Goal: Task Accomplishment & Management: Manage account settings

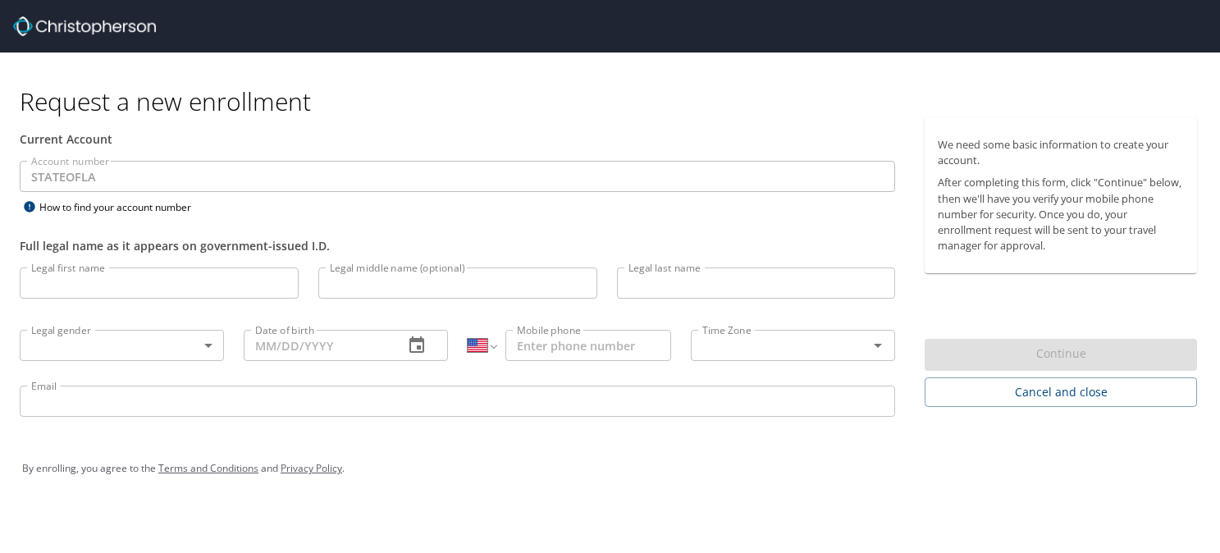
select select "US"
drag, startPoint x: 571, startPoint y: 25, endPoint x: 472, endPoint y: -37, distance: 116.8
click at [472, 0] on html "Request a new enrollment Current Account Account number STATEOFLA Account numbe…" at bounding box center [610, 276] width 1220 height 553
type input "[PERSON_NAME]"
type input "L"
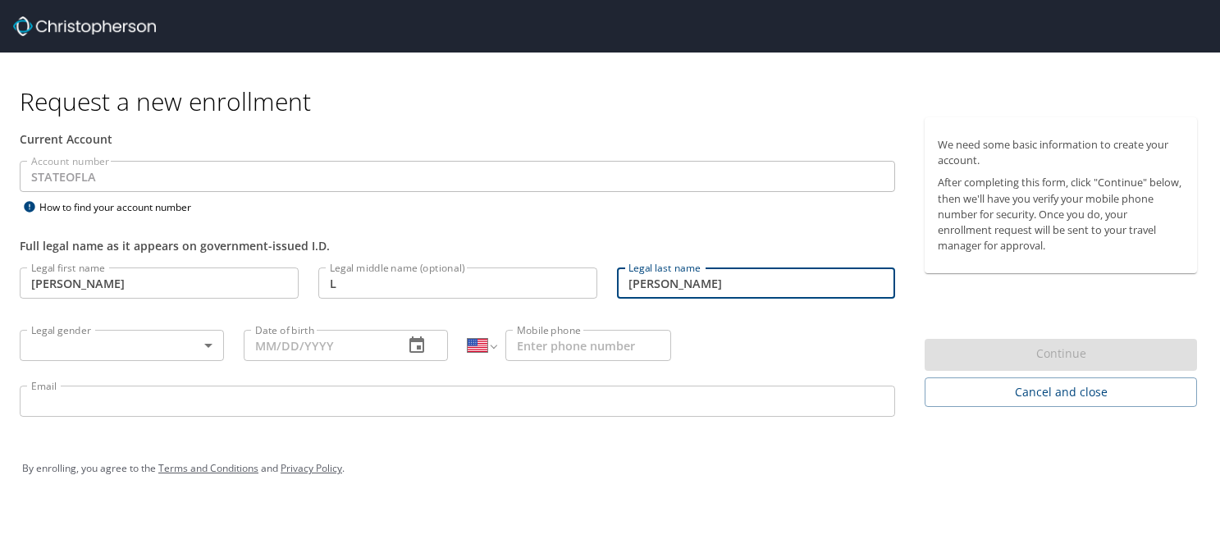
type input "Vanzant"
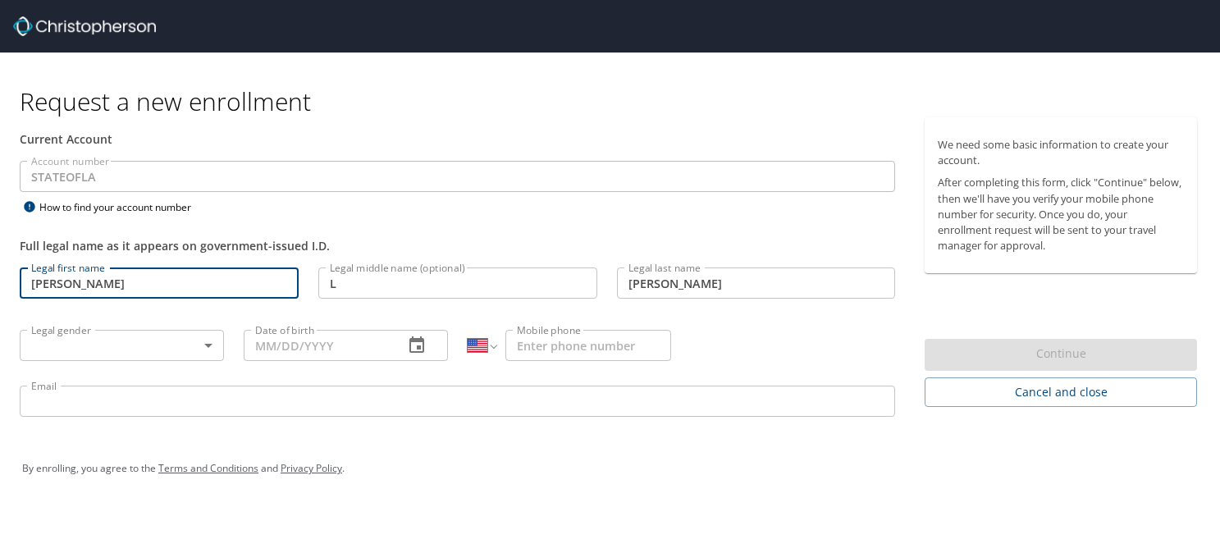
click at [129, 285] on input "Vanzant" at bounding box center [159, 282] width 279 height 31
type input "V"
type input "Albert"
click at [101, 345] on body "Request a new enrollment Current Account Account number STATEOFLA Account numbe…" at bounding box center [610, 276] width 1220 height 553
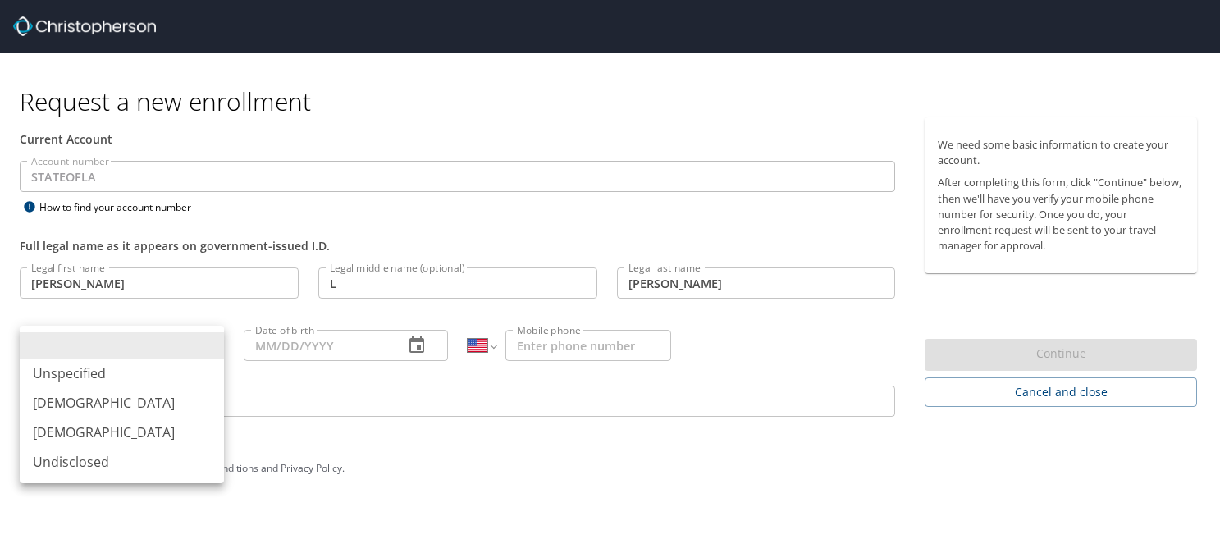
click at [69, 399] on li "Male" at bounding box center [122, 403] width 204 height 30
type input "Male"
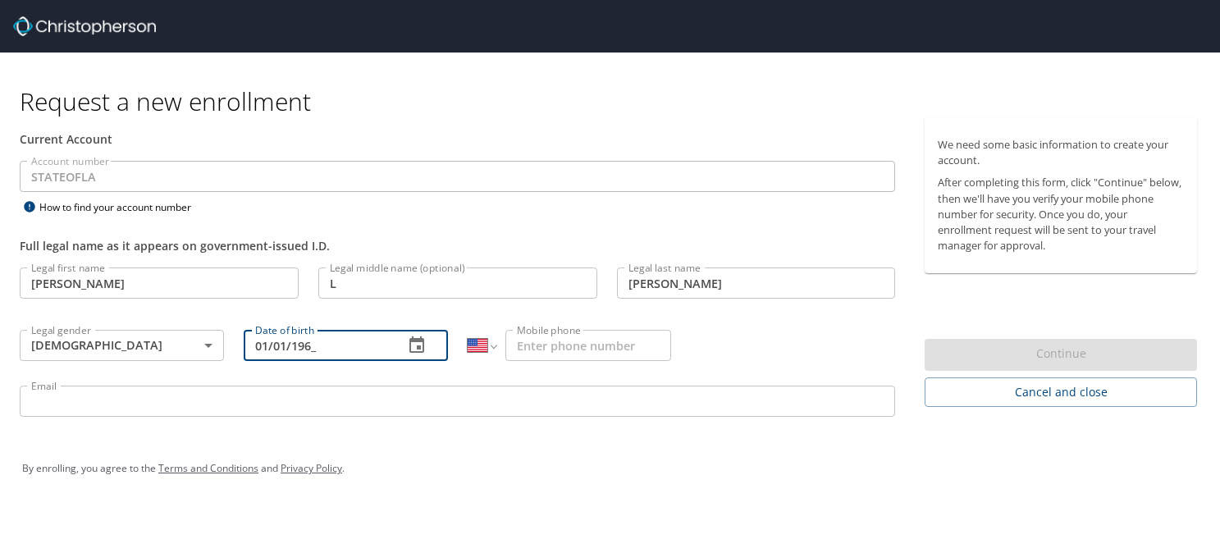
type input "01/01/1969"
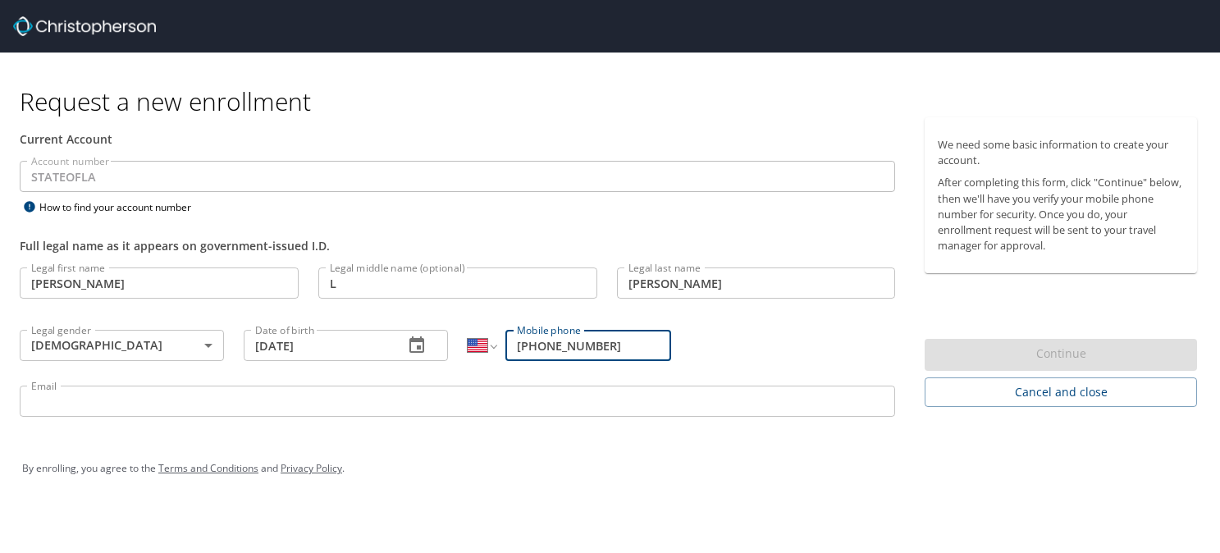
type input "(980) 428-1133"
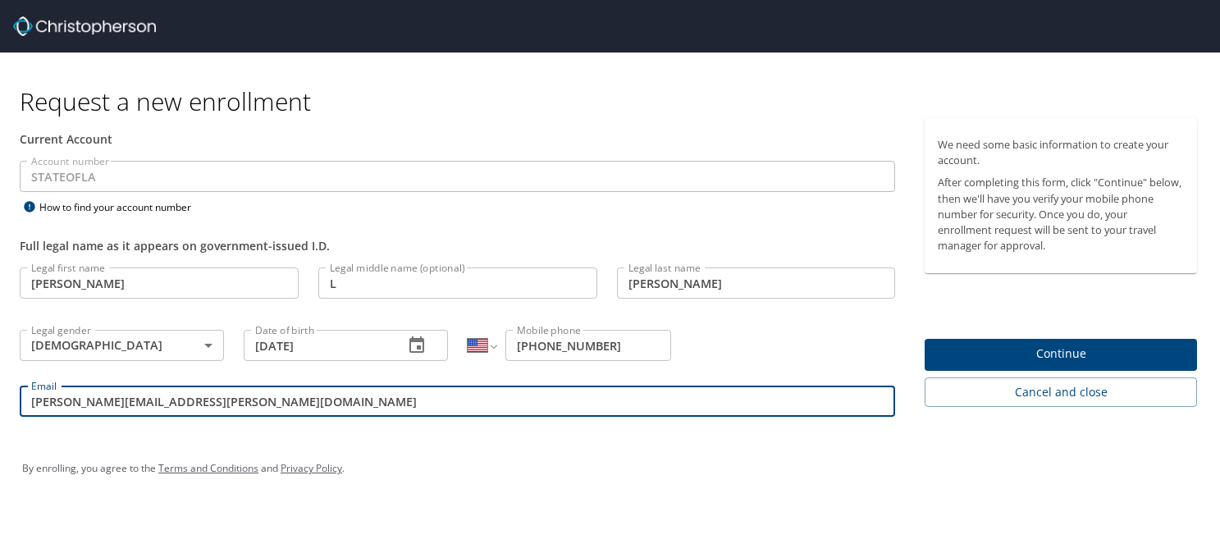
type input "albert.vanzant@la.gov"
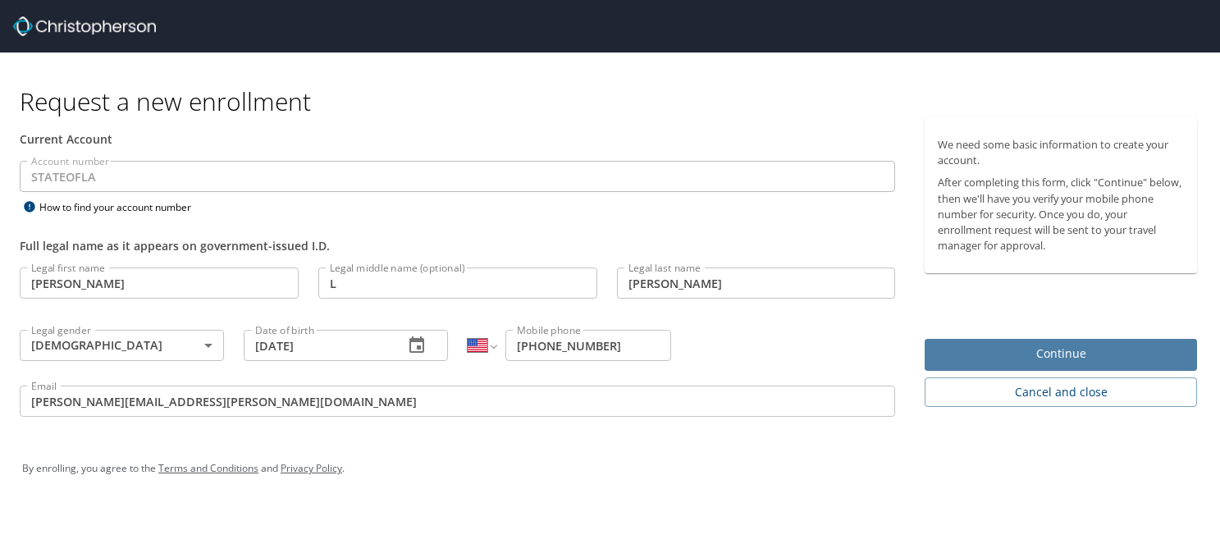
click at [1062, 351] on span "Continue" at bounding box center [1061, 354] width 246 height 21
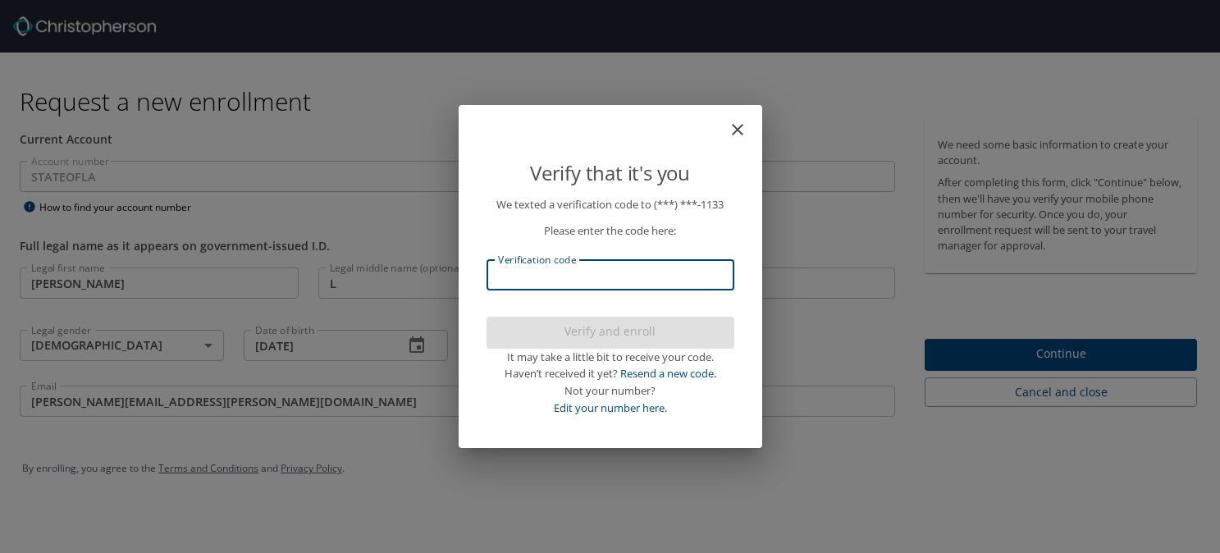
click at [562, 280] on input "Verification code" at bounding box center [611, 274] width 248 height 31
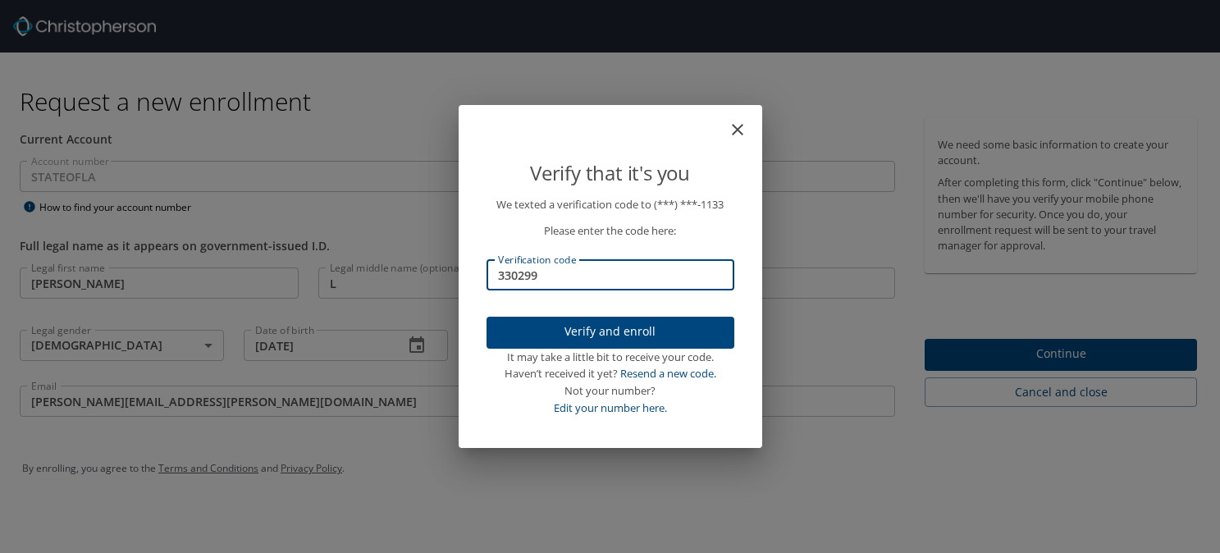
type input "330299"
click at [620, 332] on span "Verify and enroll" at bounding box center [611, 332] width 222 height 21
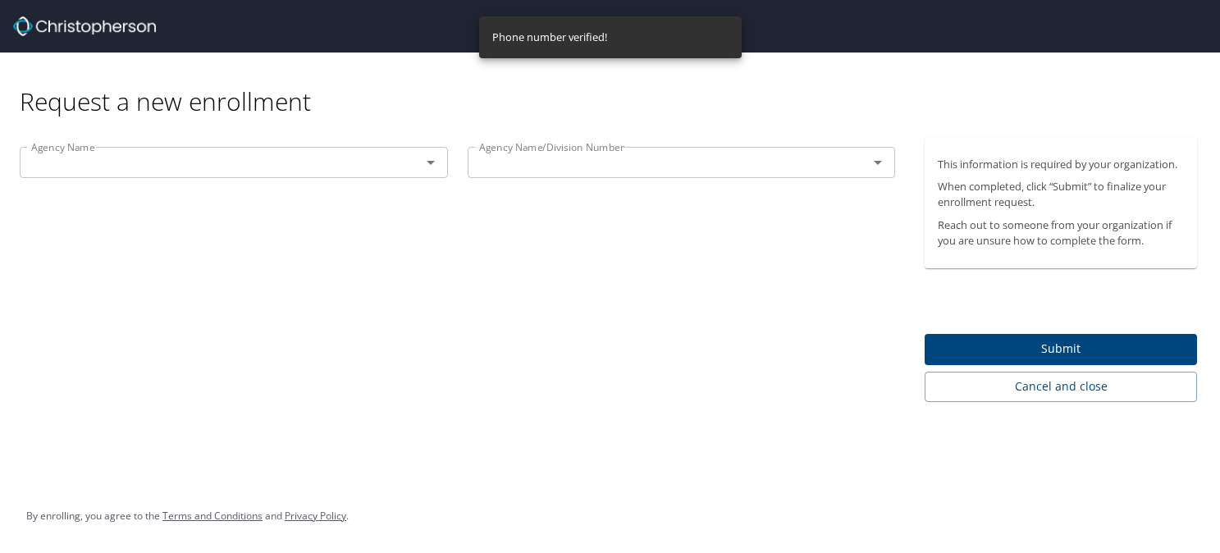
click at [1047, 352] on span "Submit" at bounding box center [1061, 349] width 246 height 21
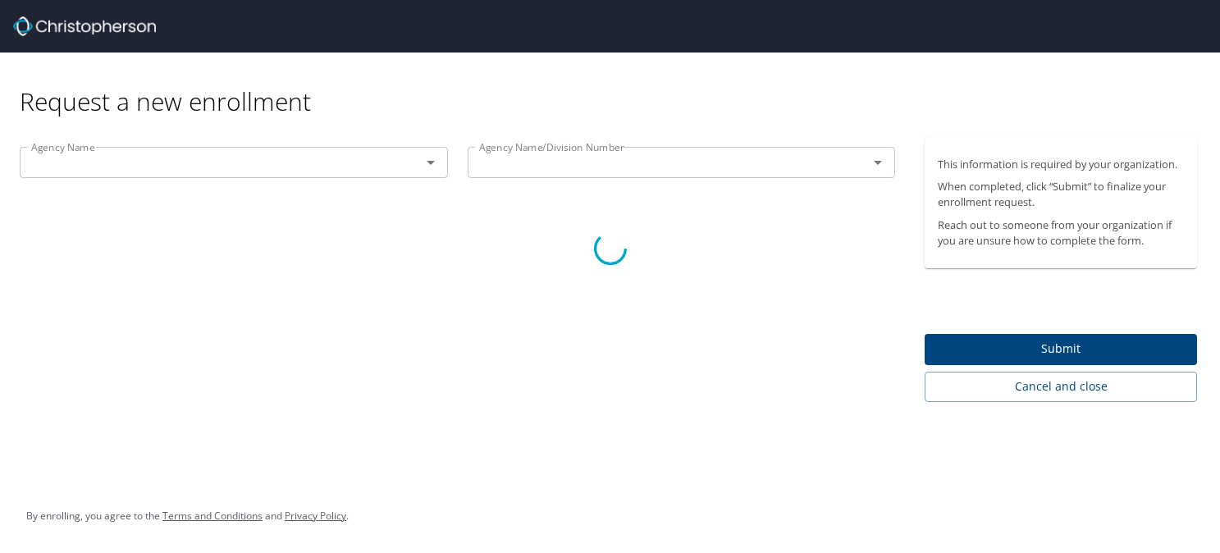
drag, startPoint x: 805, startPoint y: 244, endPoint x: 569, endPoint y: 443, distance: 308.6
click at [1050, 353] on div at bounding box center [610, 249] width 1220 height 608
click at [1049, 353] on div at bounding box center [610, 249] width 1220 height 608
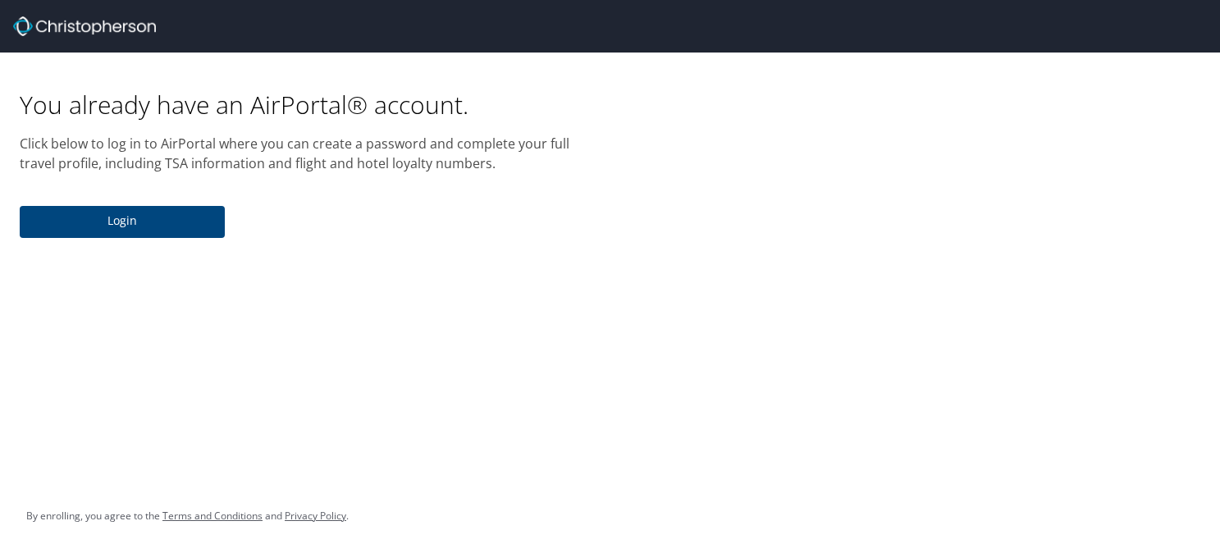
click at [136, 221] on span "Login" at bounding box center [122, 221] width 179 height 21
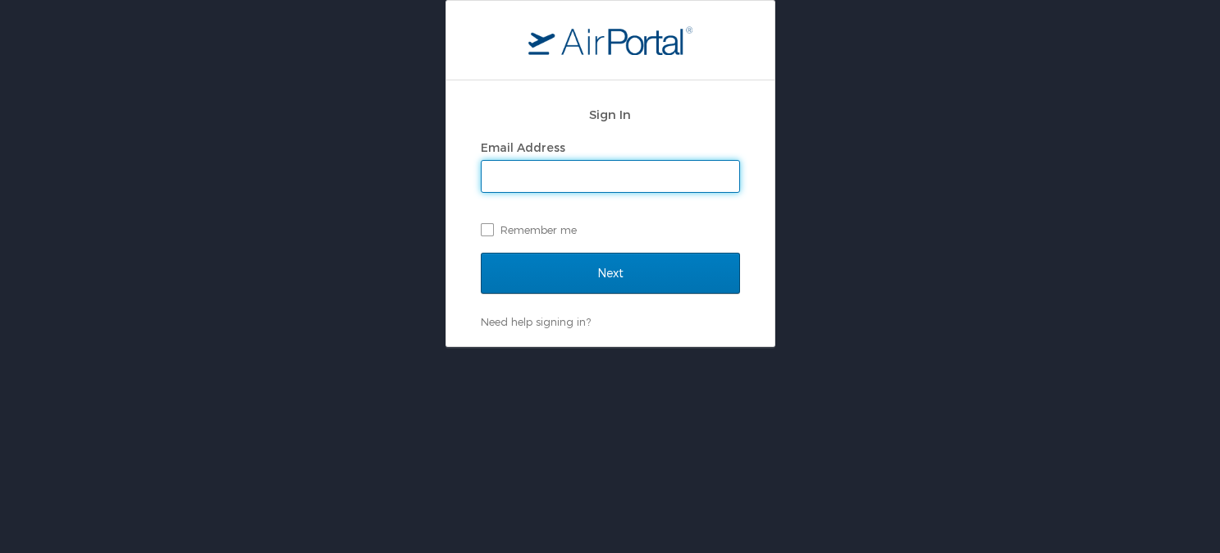
click at [507, 180] on input "Email Address" at bounding box center [611, 176] width 258 height 31
type input "albert.vanzant@la.gov"
click at [490, 231] on label "Remember me" at bounding box center [610, 229] width 259 height 25
click at [490, 231] on input "Remember me" at bounding box center [486, 228] width 11 height 11
checkbox input "true"
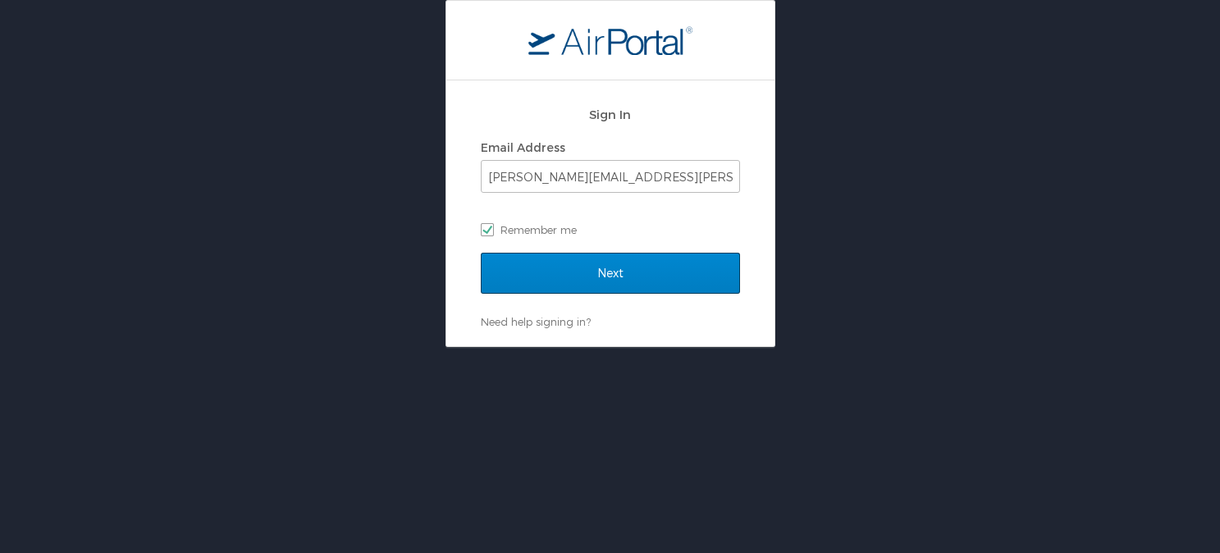
click at [601, 282] on input "Next" at bounding box center [610, 273] width 259 height 41
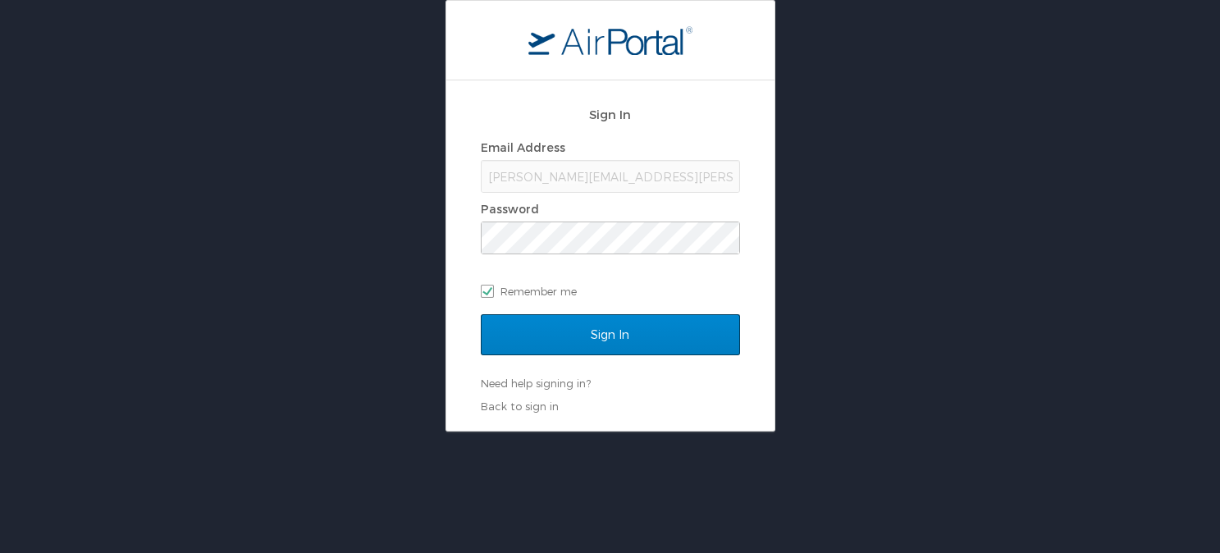
click at [625, 335] on input "Sign In" at bounding box center [610, 334] width 259 height 41
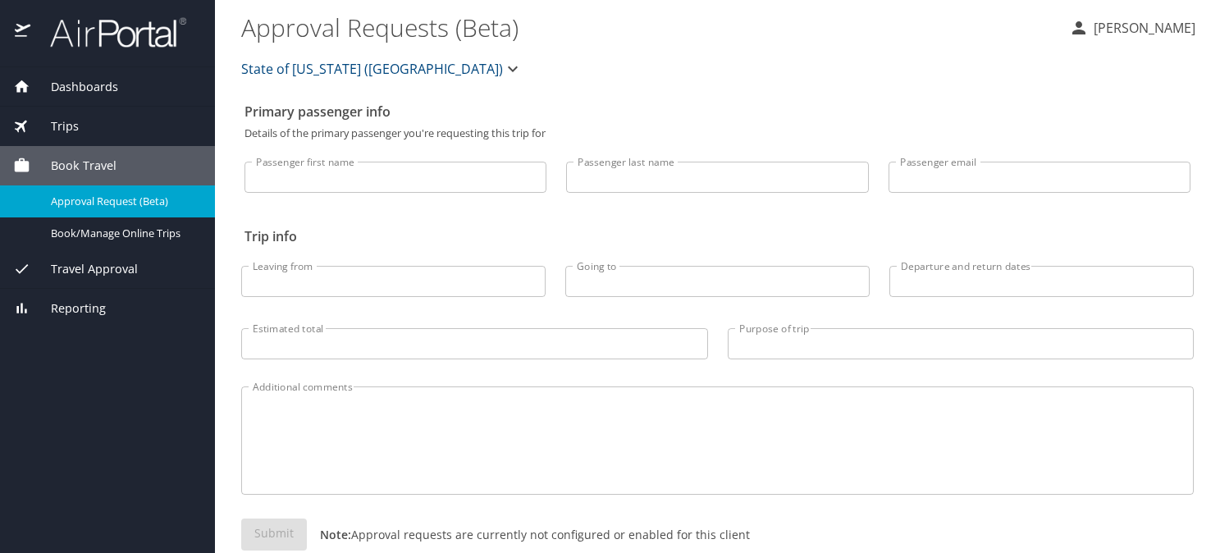
click at [75, 90] on span "Dashboards" at bounding box center [74, 87] width 88 height 18
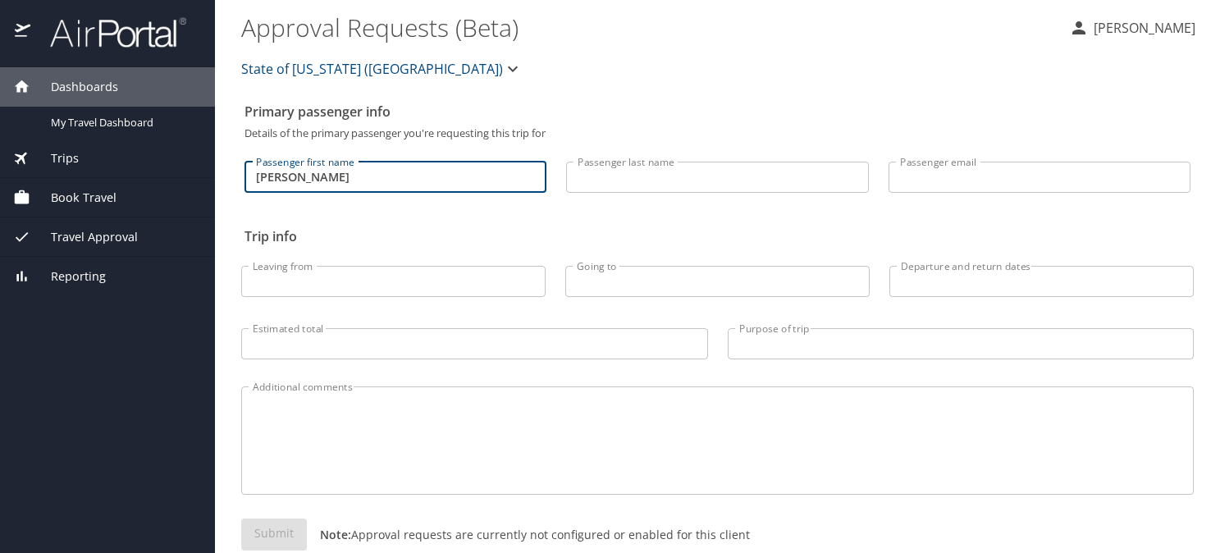
type input "[PERSON_NAME]"
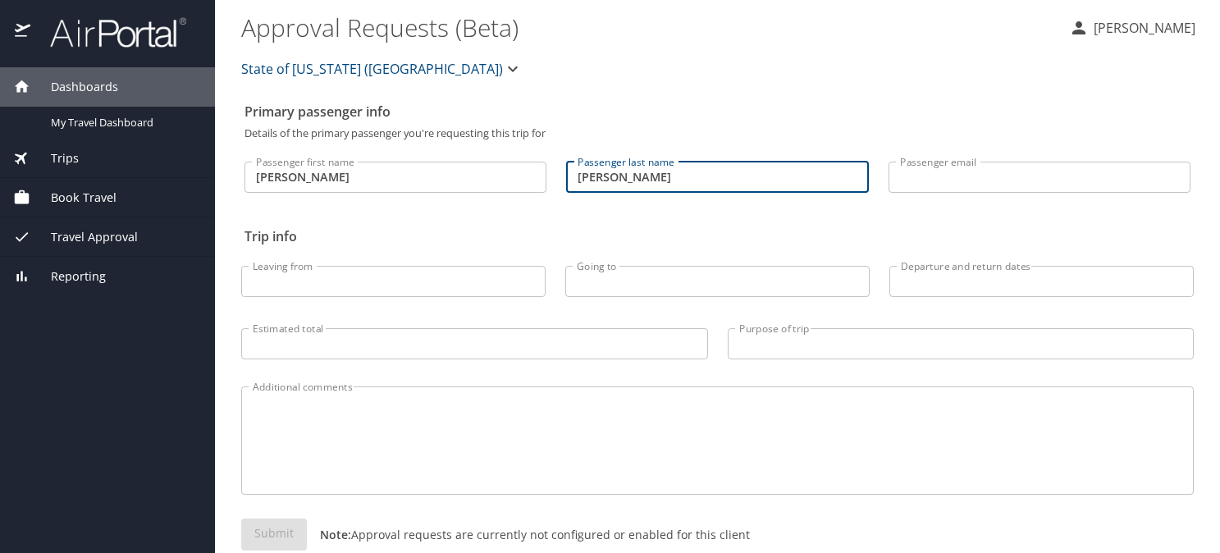
type input "[PERSON_NAME]"
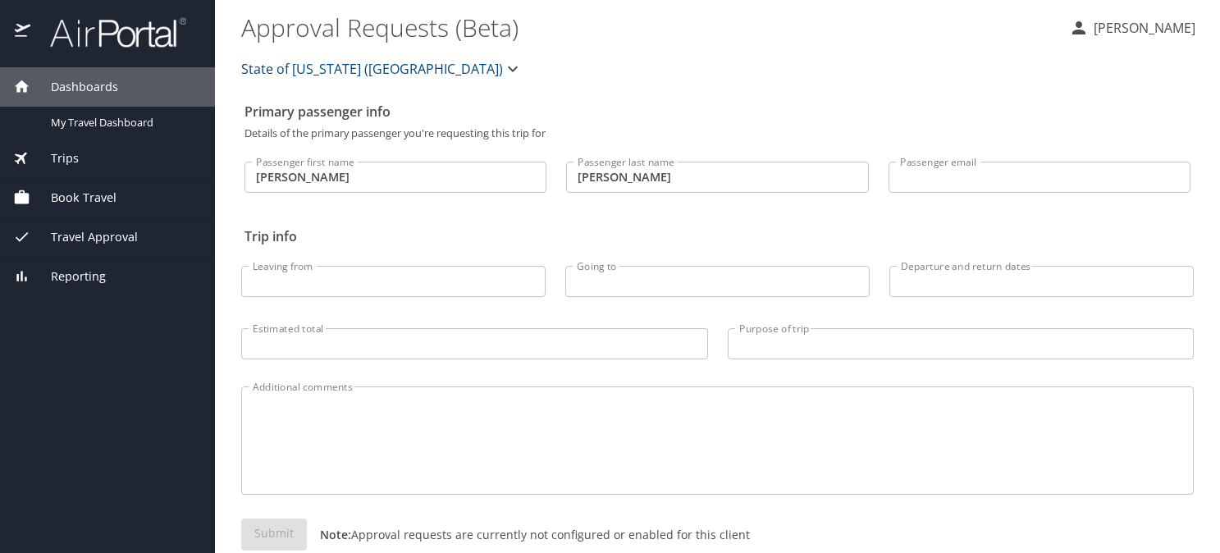
click at [78, 239] on span "Travel Approval" at bounding box center [83, 237] width 107 height 18
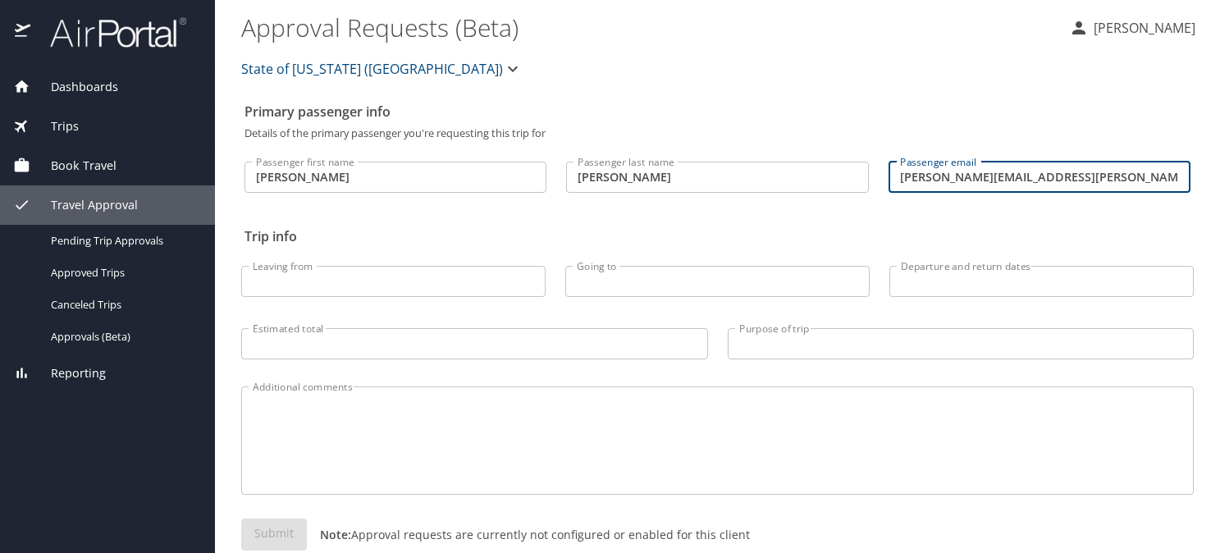
type input "albert.vanzant@la.gov"
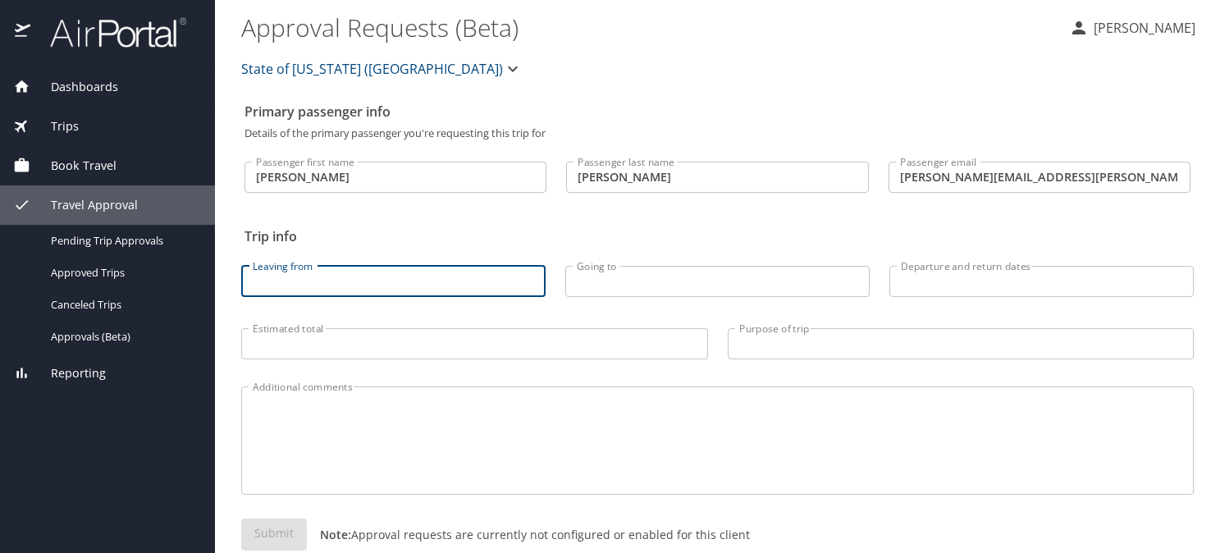
click at [304, 292] on input "Leaving from" at bounding box center [393, 281] width 304 height 31
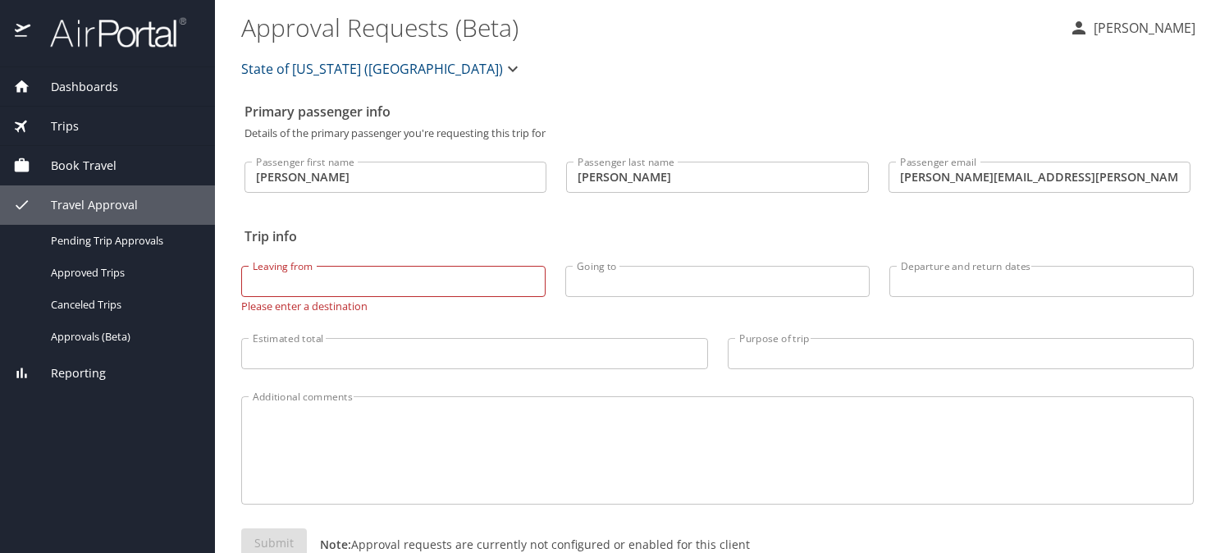
click at [76, 85] on span "Dashboards" at bounding box center [74, 87] width 88 height 18
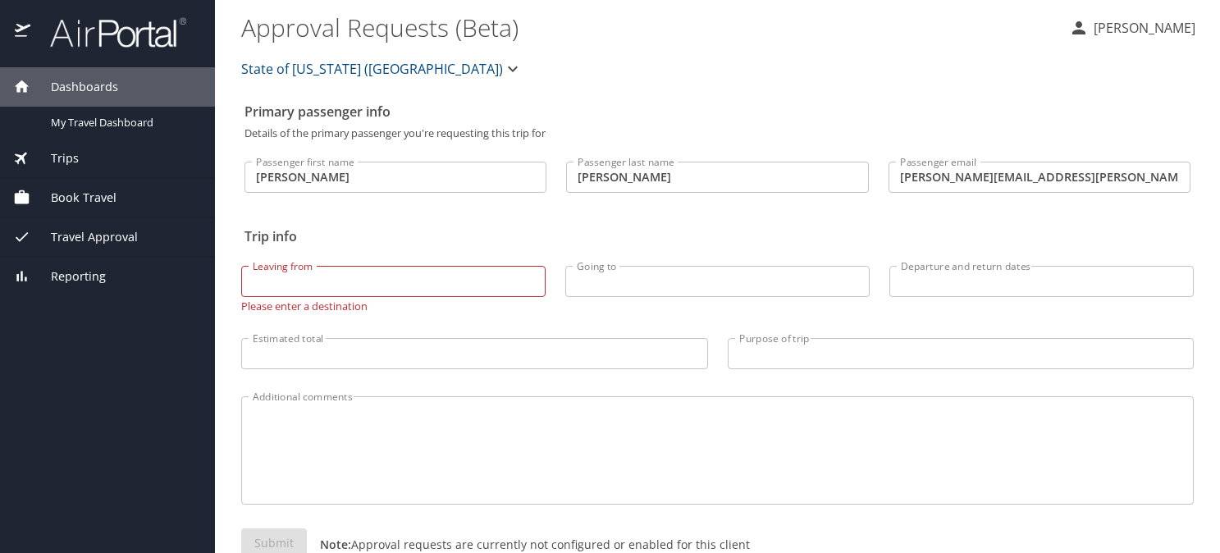
click at [75, 85] on span "Dashboards" at bounding box center [74, 87] width 88 height 18
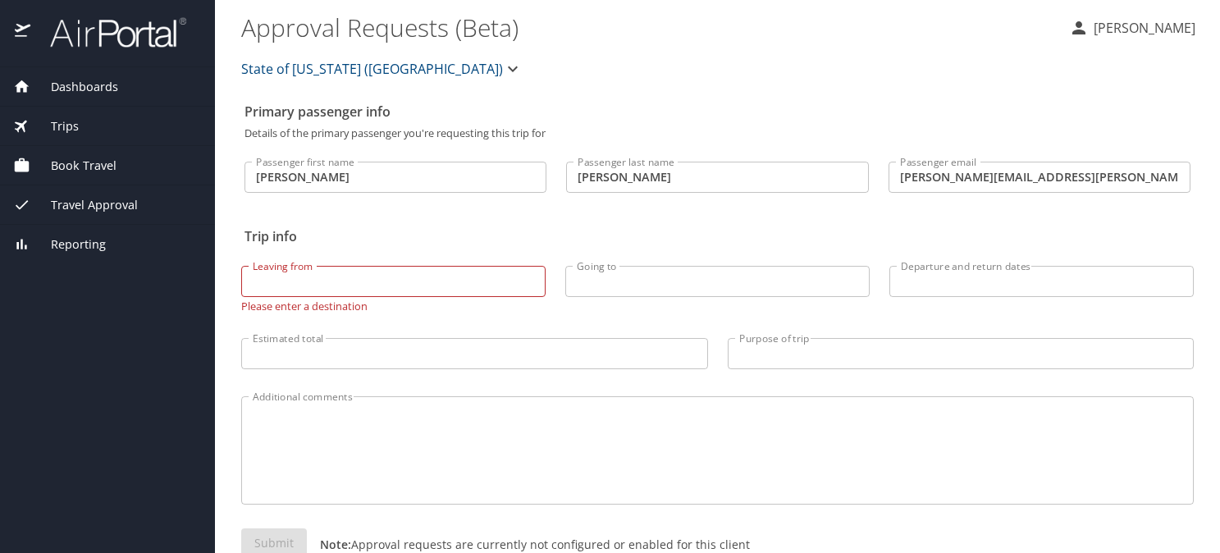
click at [74, 85] on span "Dashboards" at bounding box center [74, 87] width 88 height 18
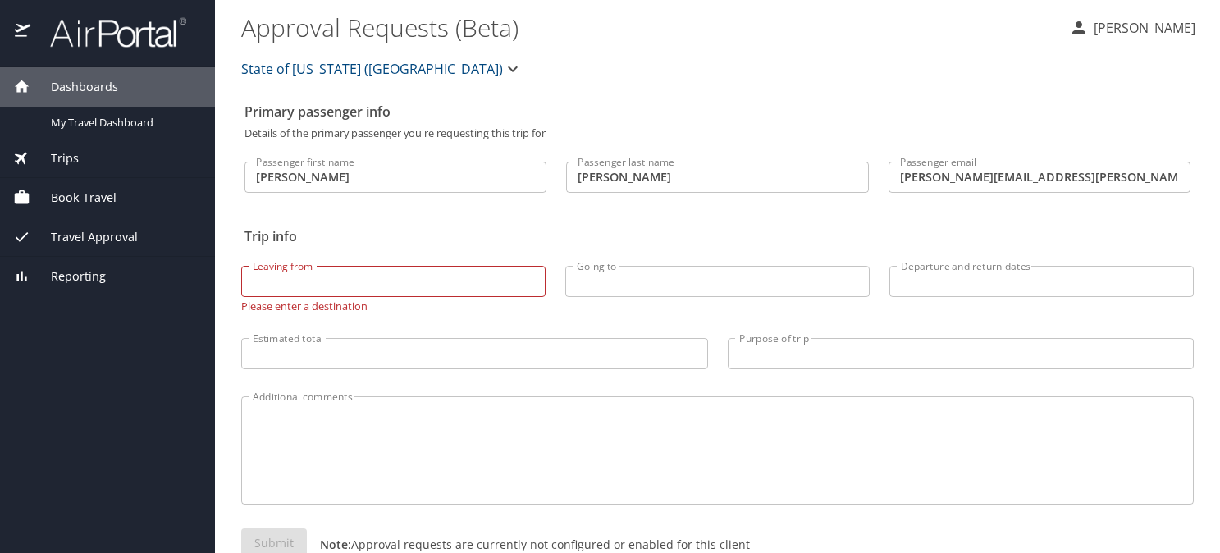
click at [71, 196] on span "Book Travel" at bounding box center [73, 198] width 86 height 18
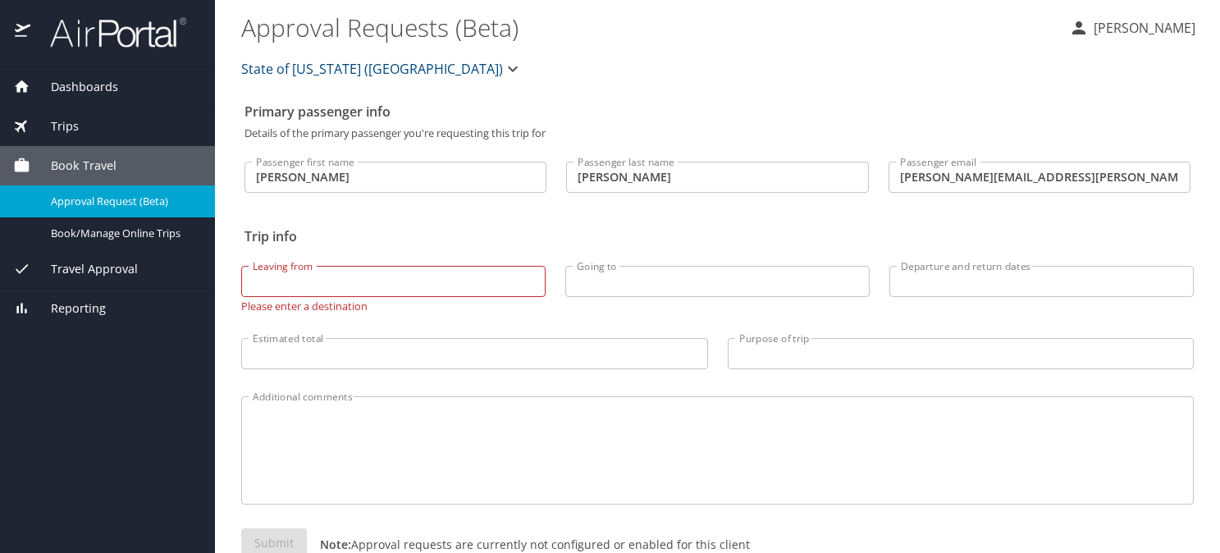
click at [100, 203] on span "Approval Request (Beta)" at bounding box center [123, 202] width 144 height 16
click at [1099, 26] on p "[PERSON_NAME]" at bounding box center [1142, 28] width 107 height 20
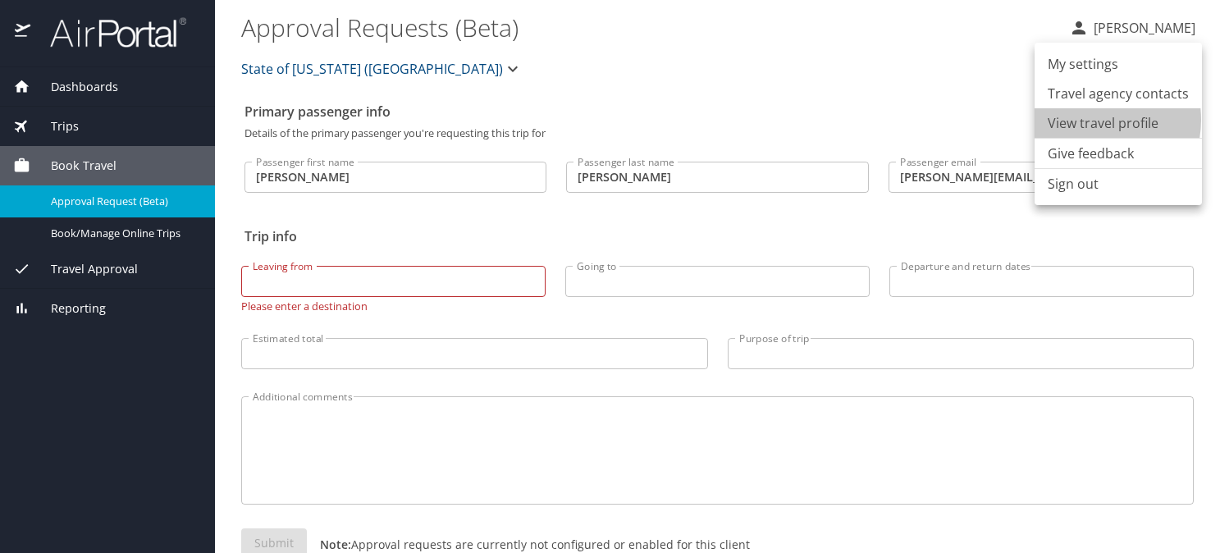
click at [1090, 120] on li "View travel profile" at bounding box center [1118, 123] width 167 height 30
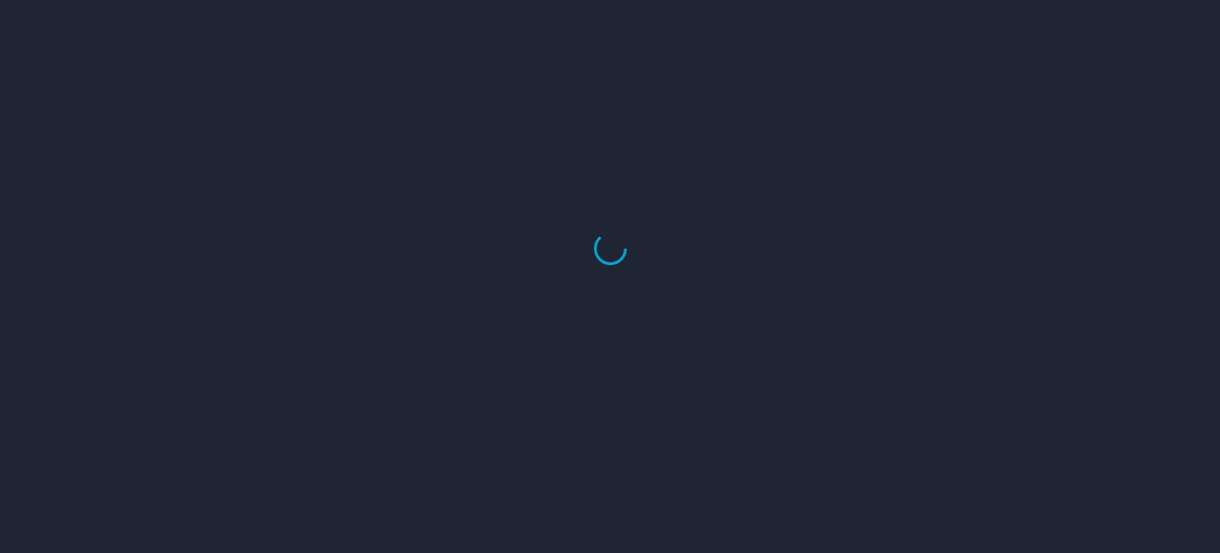
select select "US"
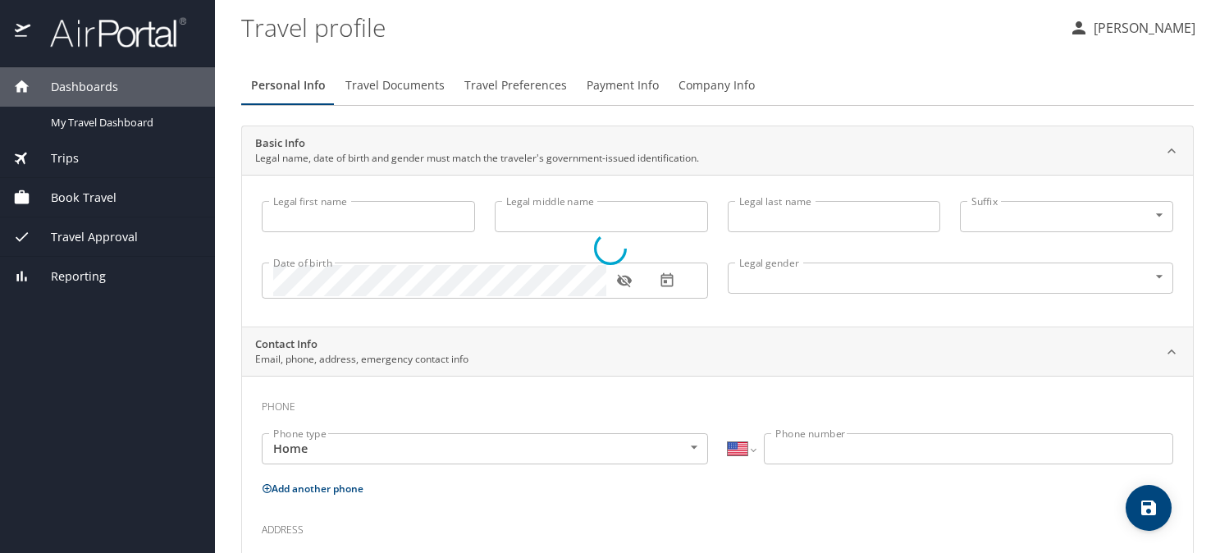
type input "ALBERT"
type input "Louis"
type input "VANZANT"
type input "[DEMOGRAPHIC_DATA]"
select select "US"
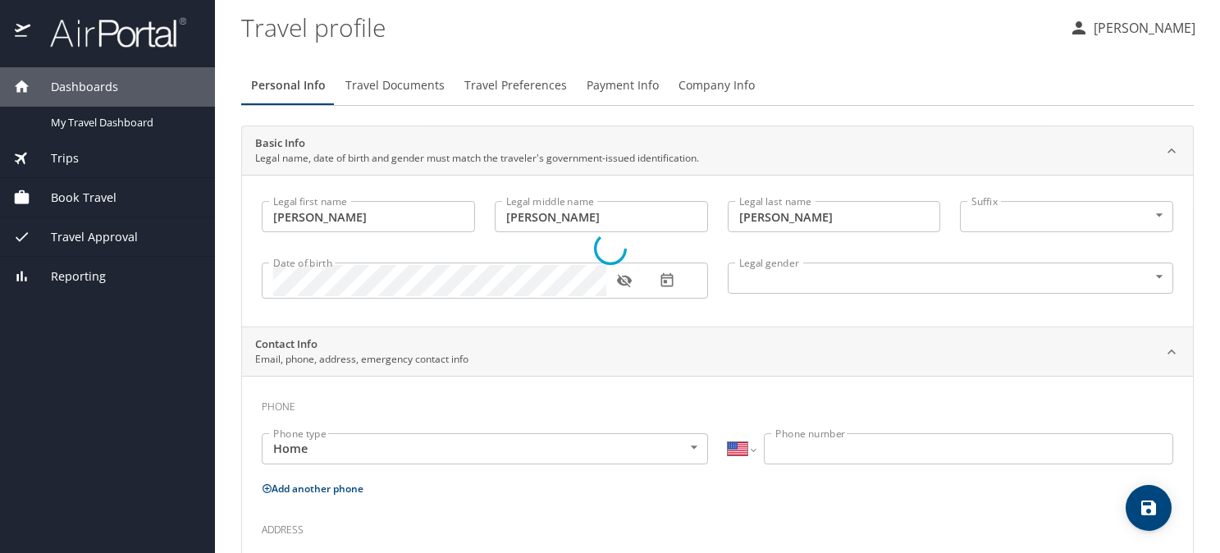
select select "IR"
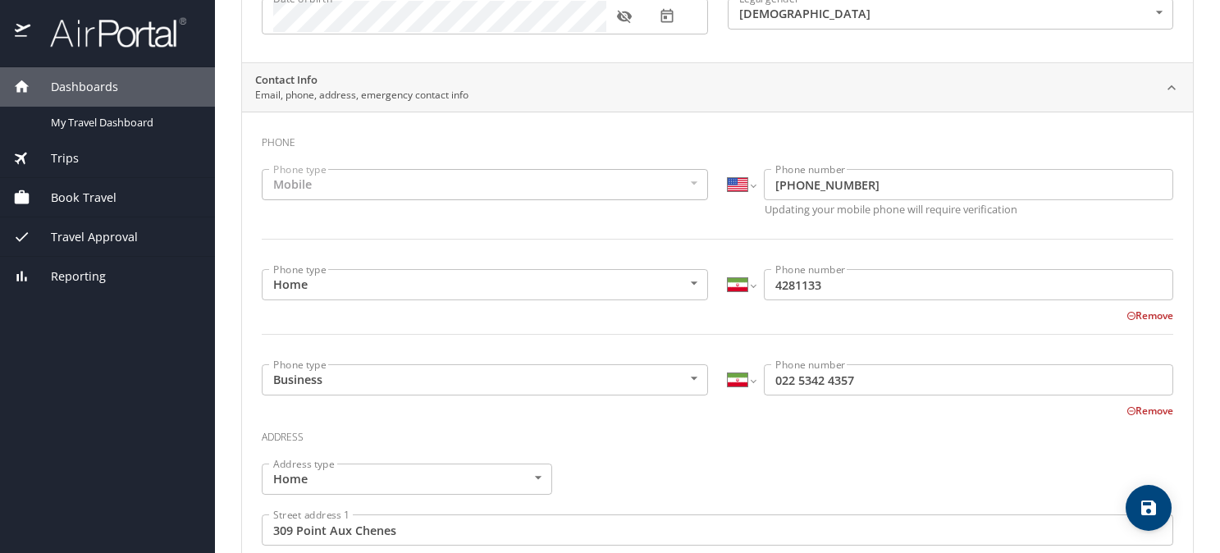
scroll to position [267, 0]
click at [286, 173] on div "Mobile" at bounding box center [485, 181] width 446 height 31
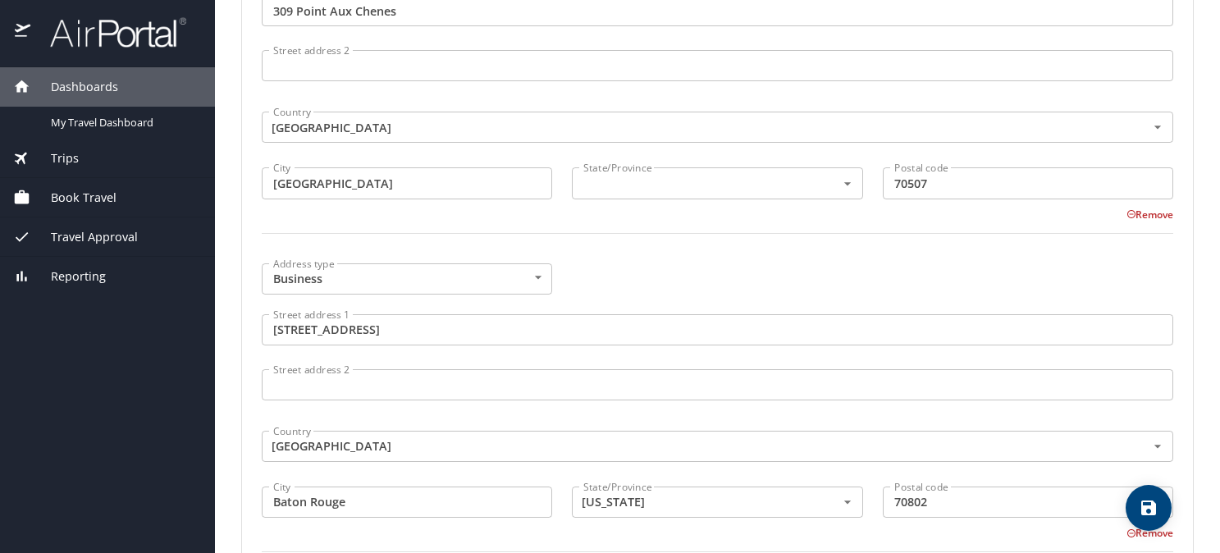
scroll to position [787, 0]
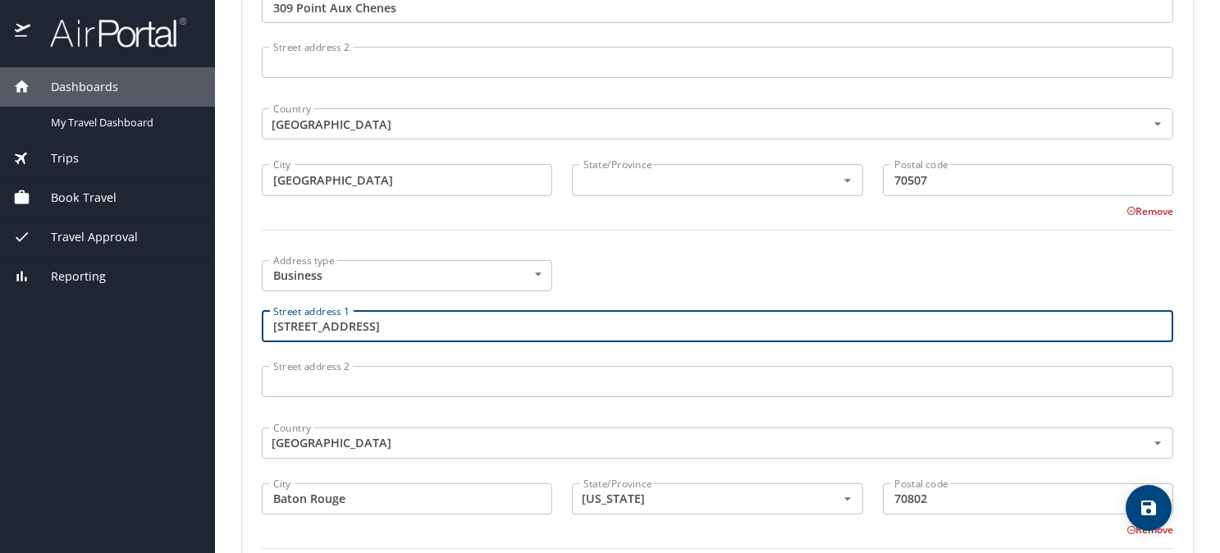
click at [426, 327] on input "627 N. 4th St., Suite 2-200" at bounding box center [718, 326] width 912 height 31
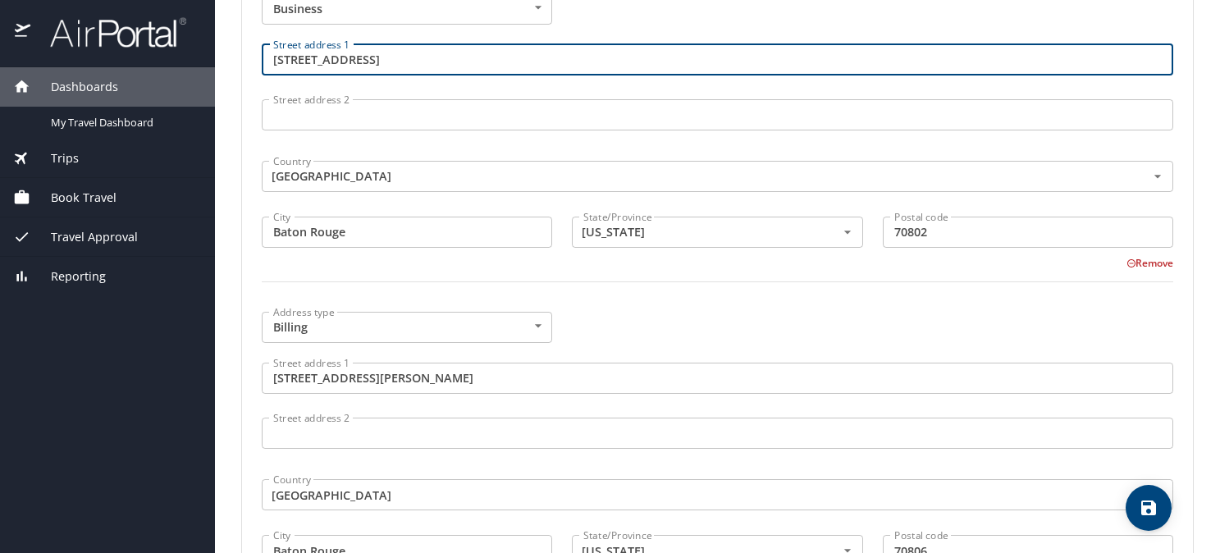
scroll to position [1066, 0]
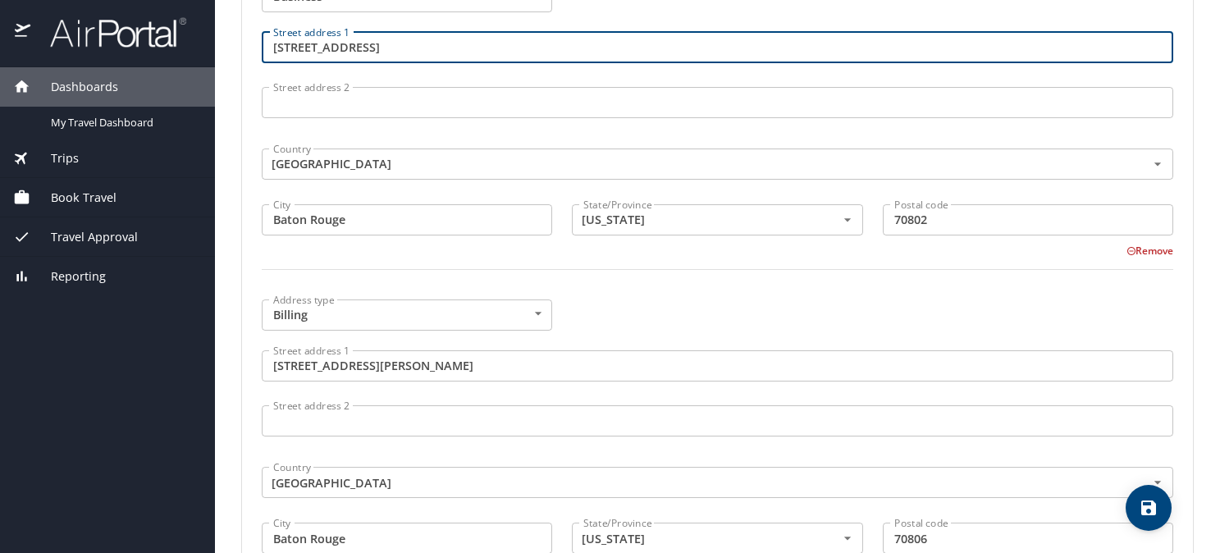
type input "100 North Street, 7th Floor"
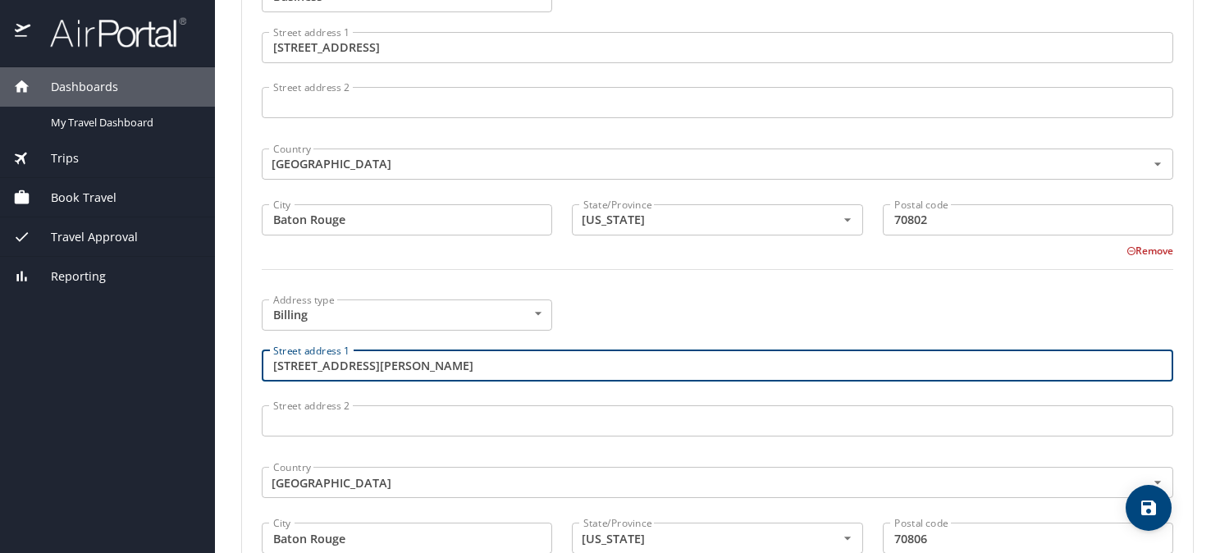
click at [379, 367] on input "265 S. Foster Drive" at bounding box center [718, 365] width 912 height 31
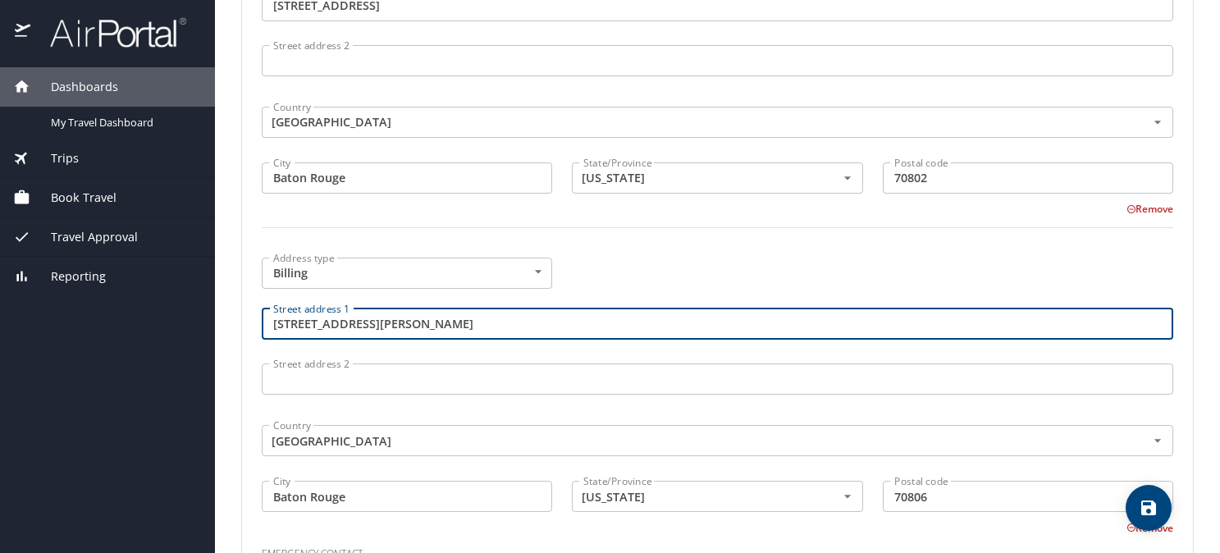
scroll to position [1111, 0]
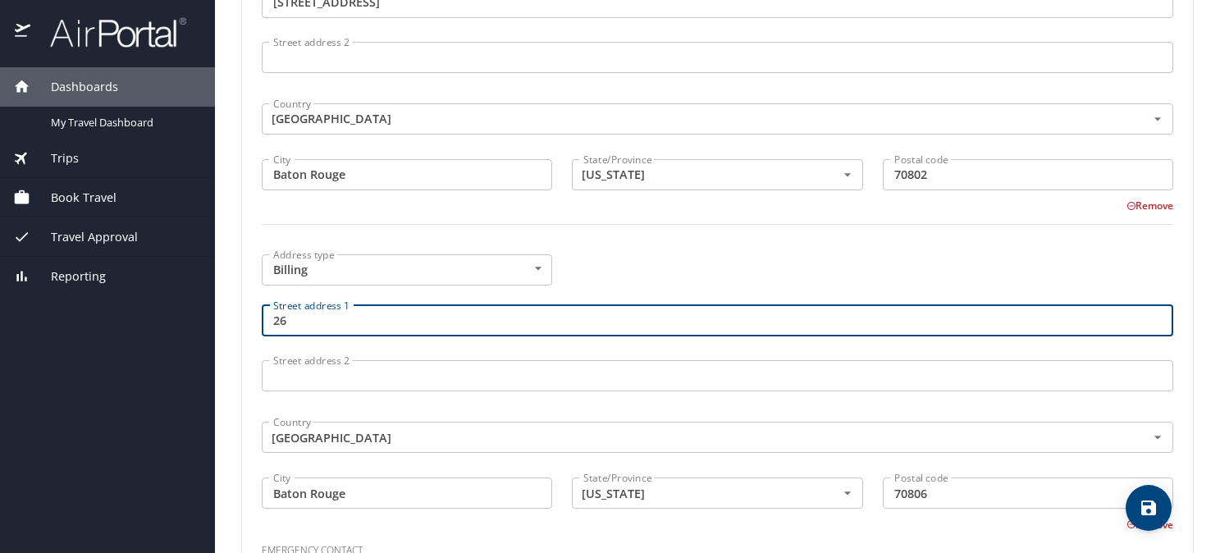
type input "2"
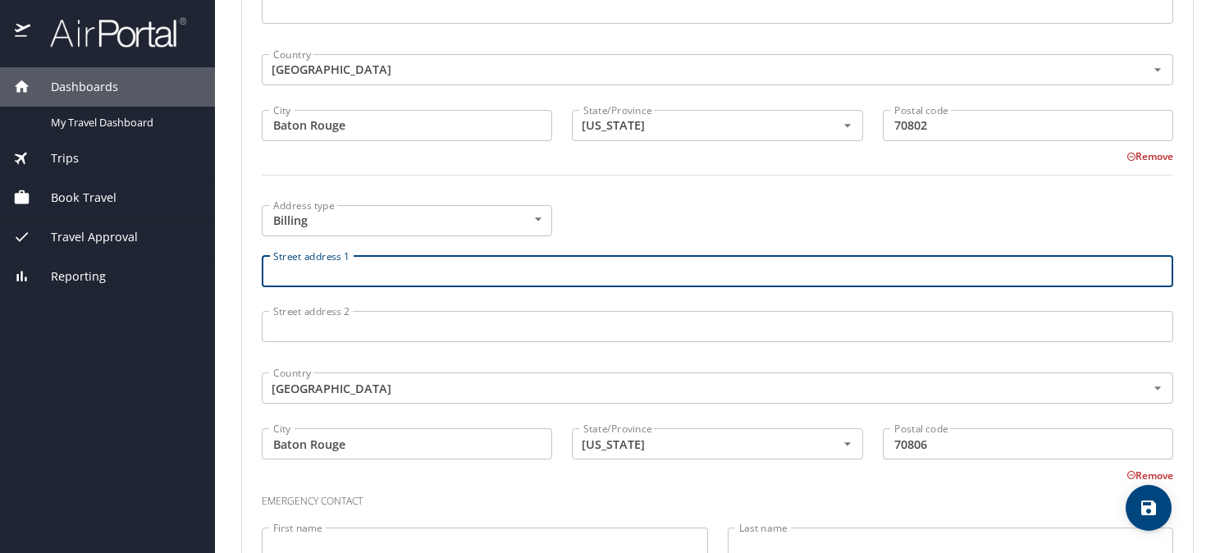
scroll to position [1275, 0]
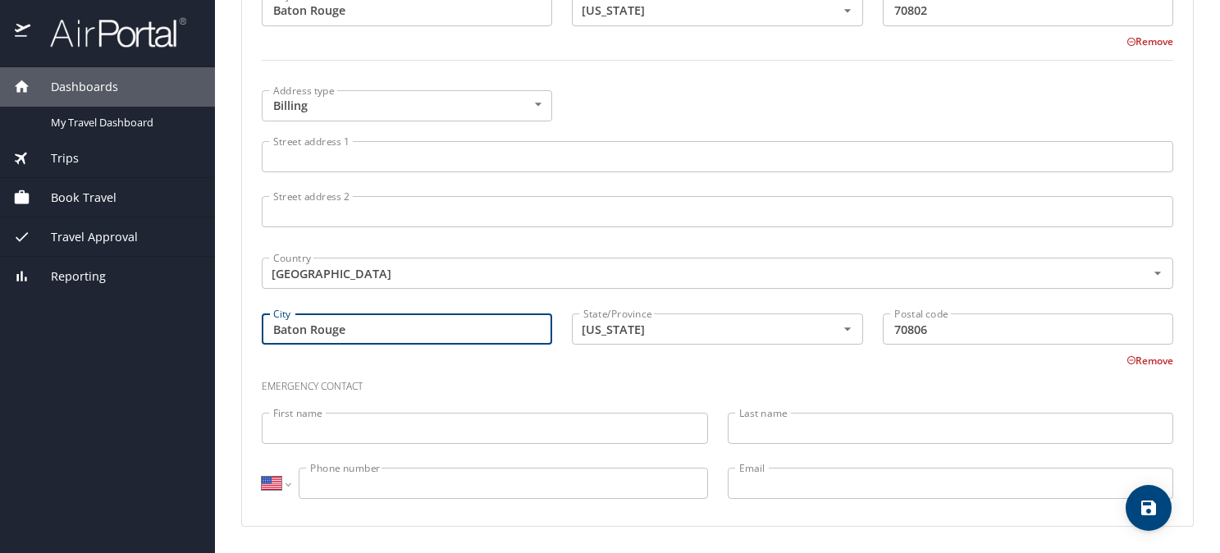
drag, startPoint x: 374, startPoint y: 336, endPoint x: 235, endPoint y: 326, distance: 139.0
click at [235, 326] on main "Travel profile ALBERT VANZANT Personal Info Travel Documents Travel Preferences…" at bounding box center [717, 276] width 1005 height 553
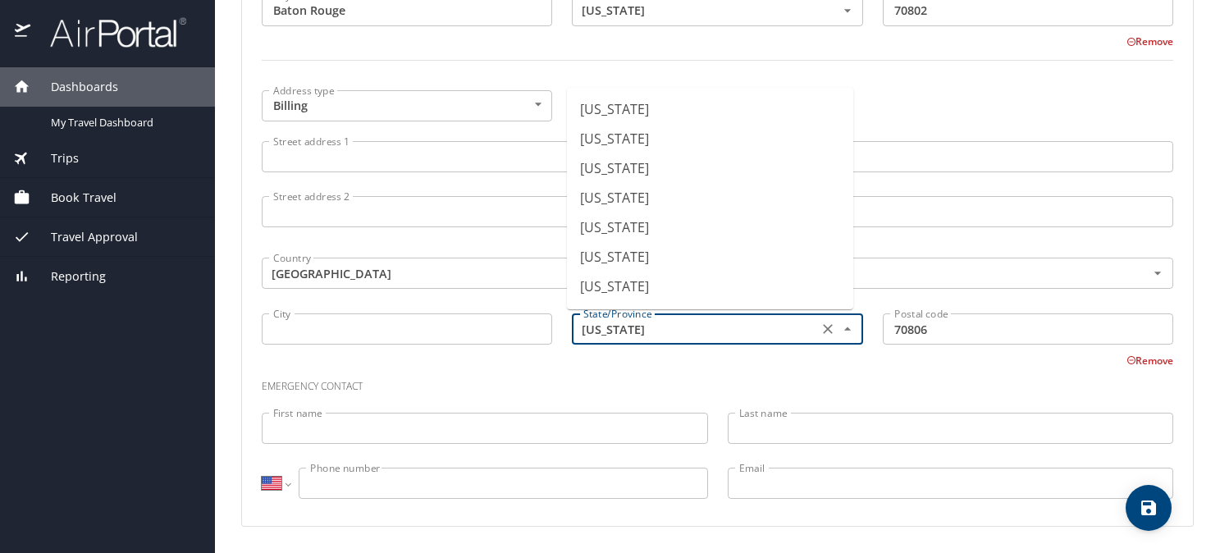
drag, startPoint x: 624, startPoint y: 337, endPoint x: 633, endPoint y: 333, distance: 10.7
click at [626, 337] on input "Louisiana" at bounding box center [693, 328] width 232 height 21
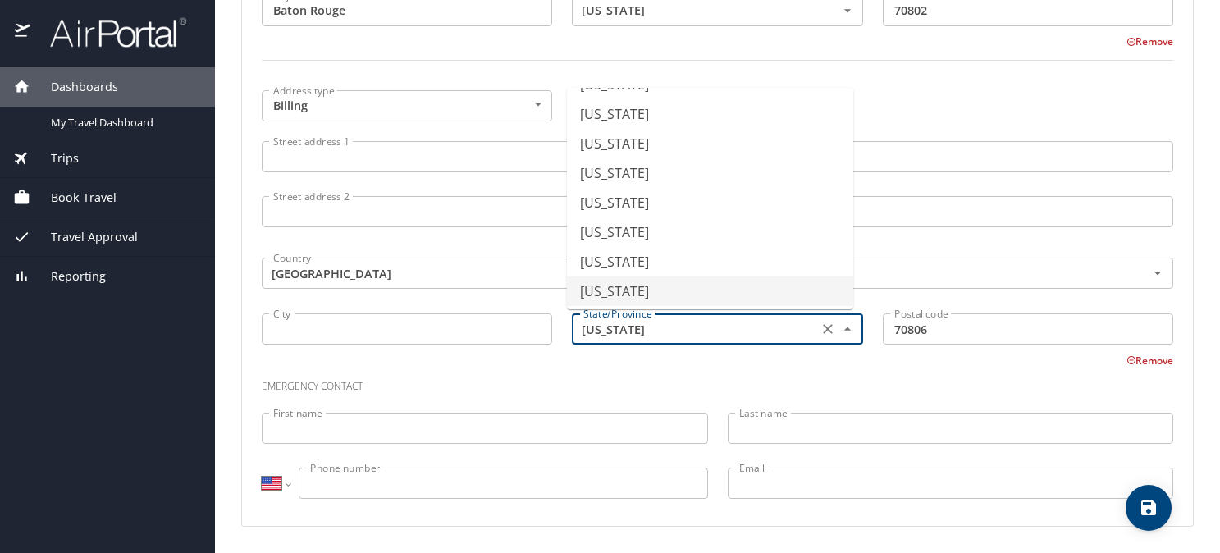
click at [633, 333] on input "Louisiana" at bounding box center [693, 328] width 232 height 21
click at [823, 329] on icon "Clear" at bounding box center [828, 329] width 10 height 10
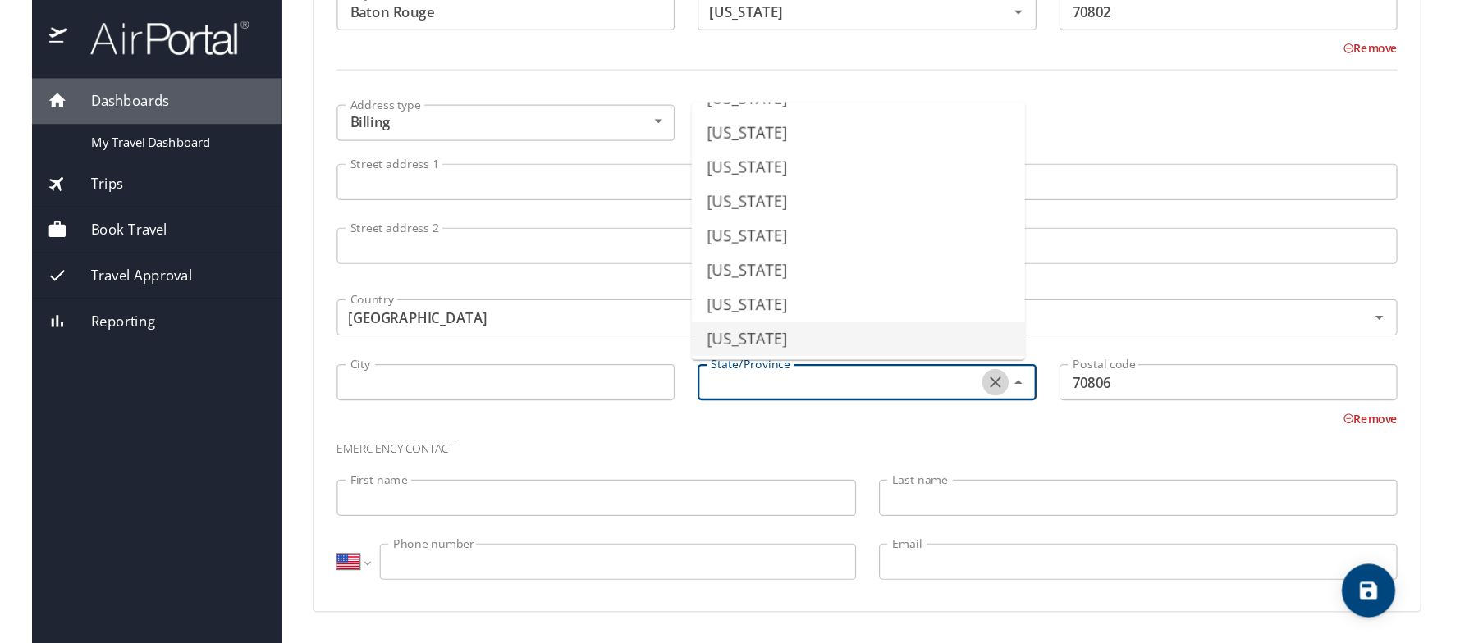
scroll to position [10, 0]
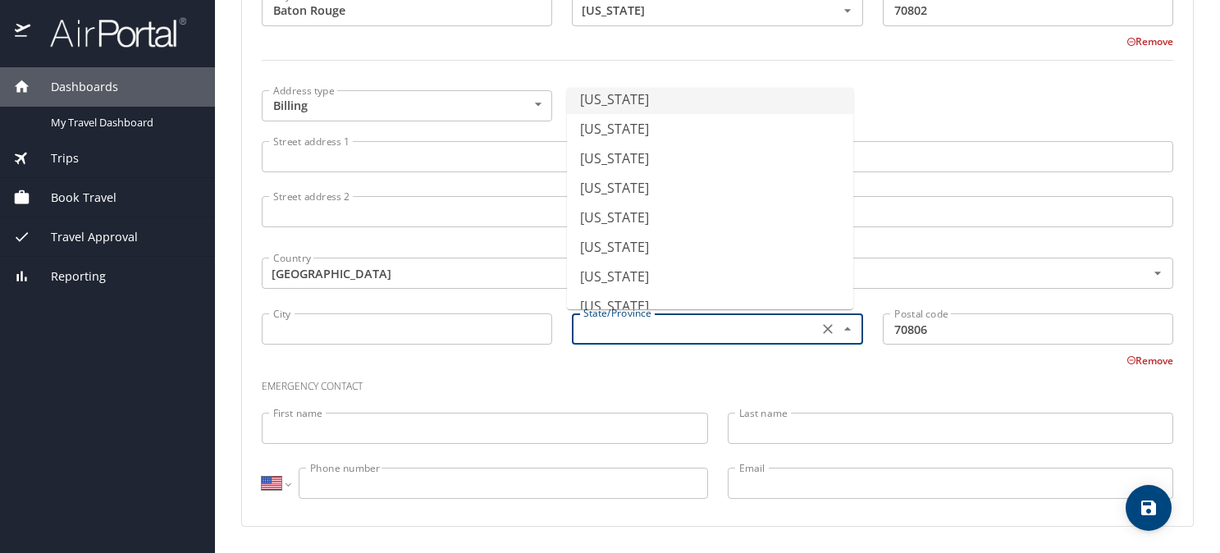
type input "Alabama"
click at [1124, 327] on input "70806" at bounding box center [1028, 328] width 290 height 31
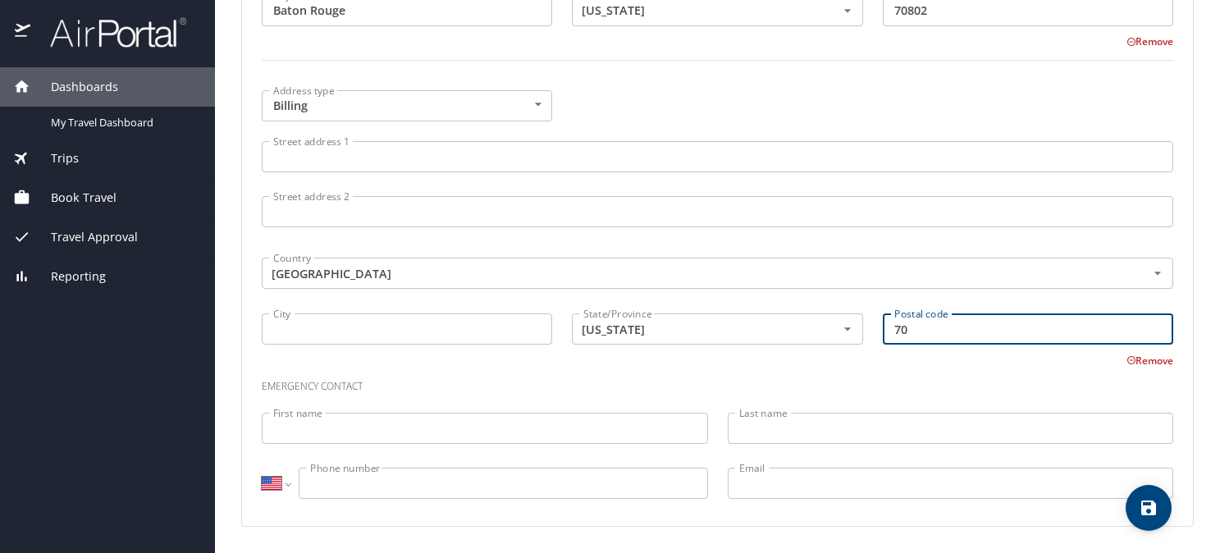
type input "7"
click at [652, 338] on input "Alabama" at bounding box center [693, 328] width 232 height 21
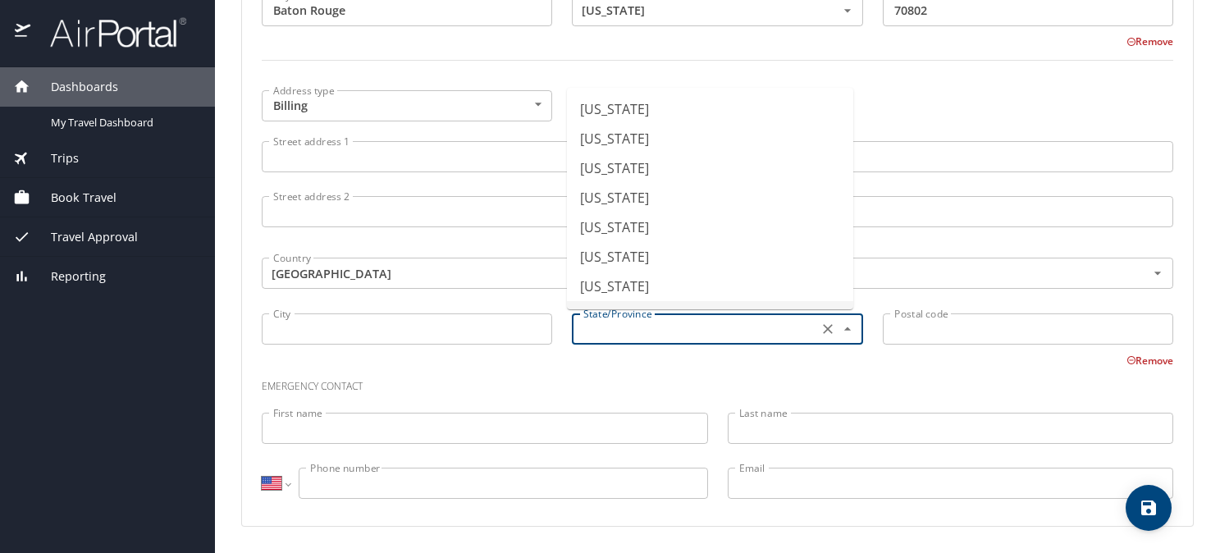
type input "Delaware"
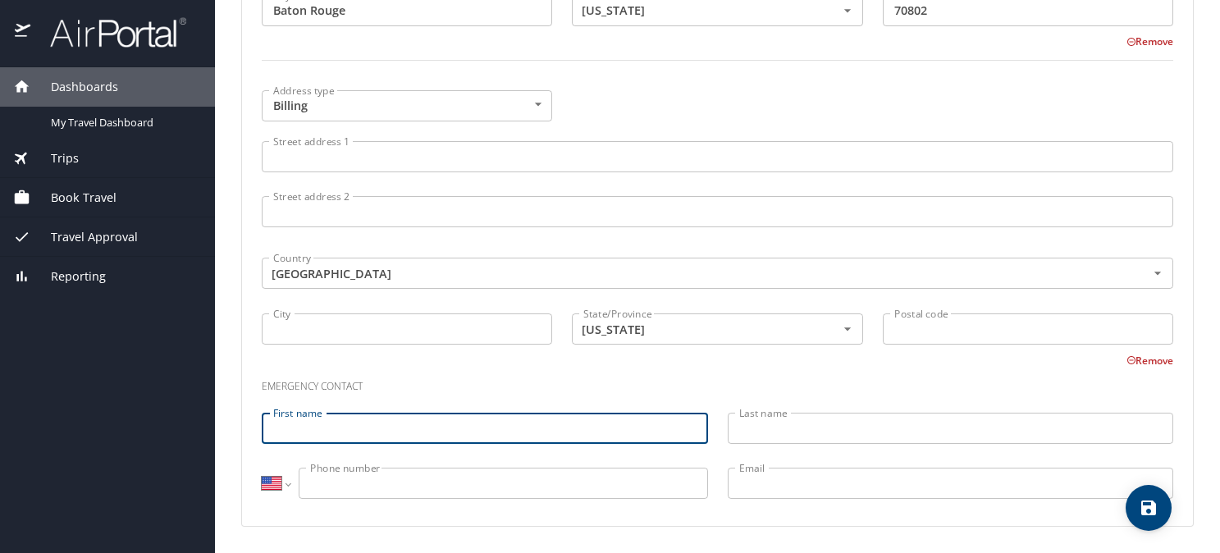
click at [363, 427] on input "First name" at bounding box center [485, 428] width 446 height 31
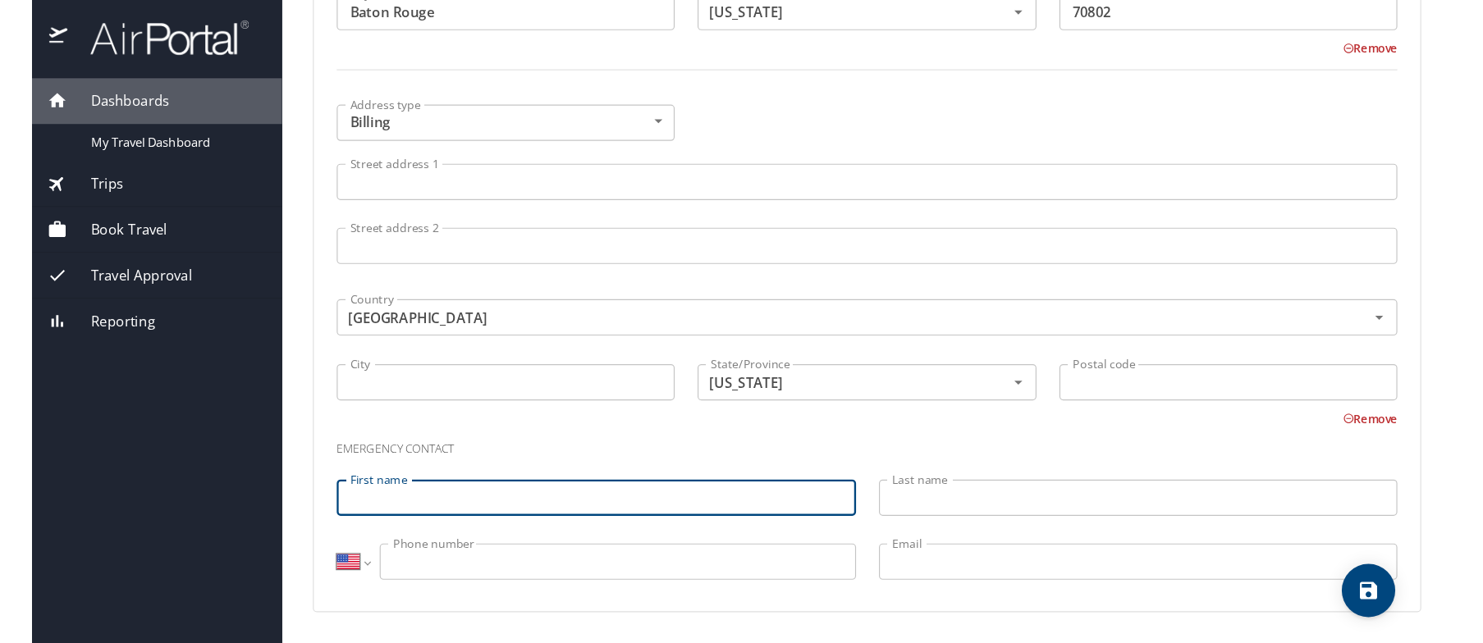
scroll to position [1185, 0]
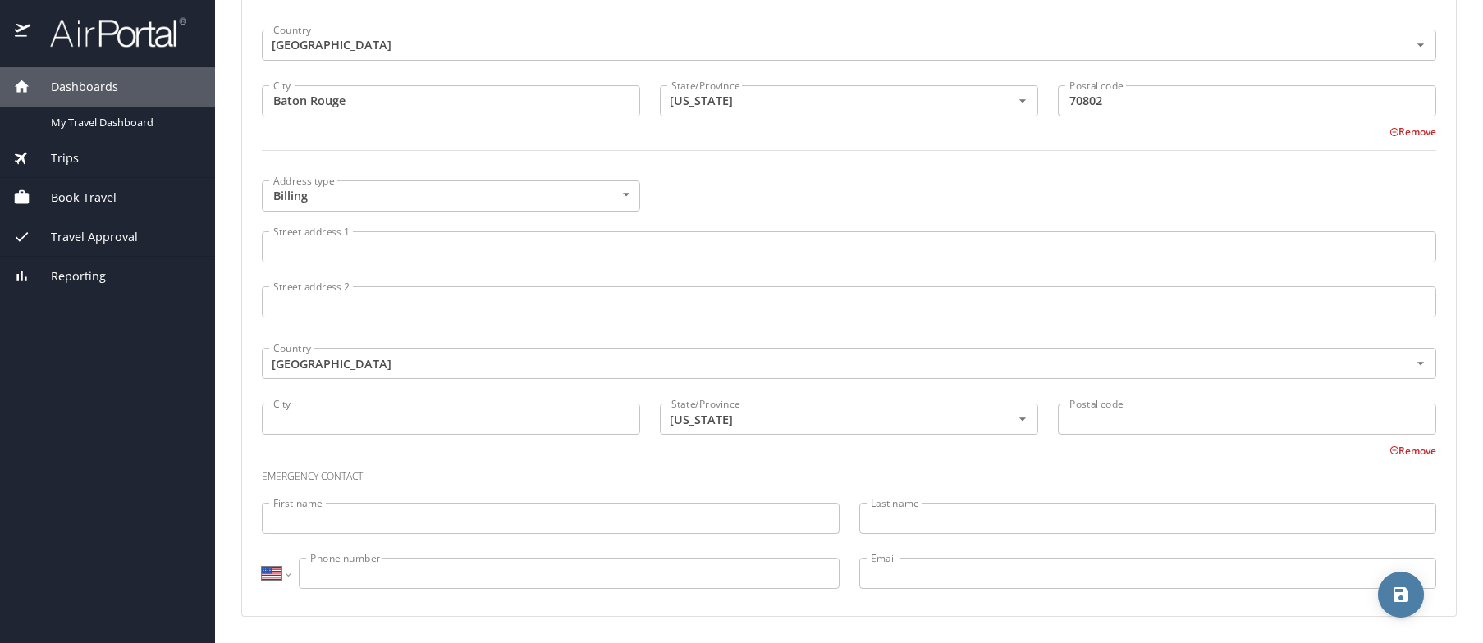
click at [1219, 552] on icon "save" at bounding box center [1400, 594] width 15 height 15
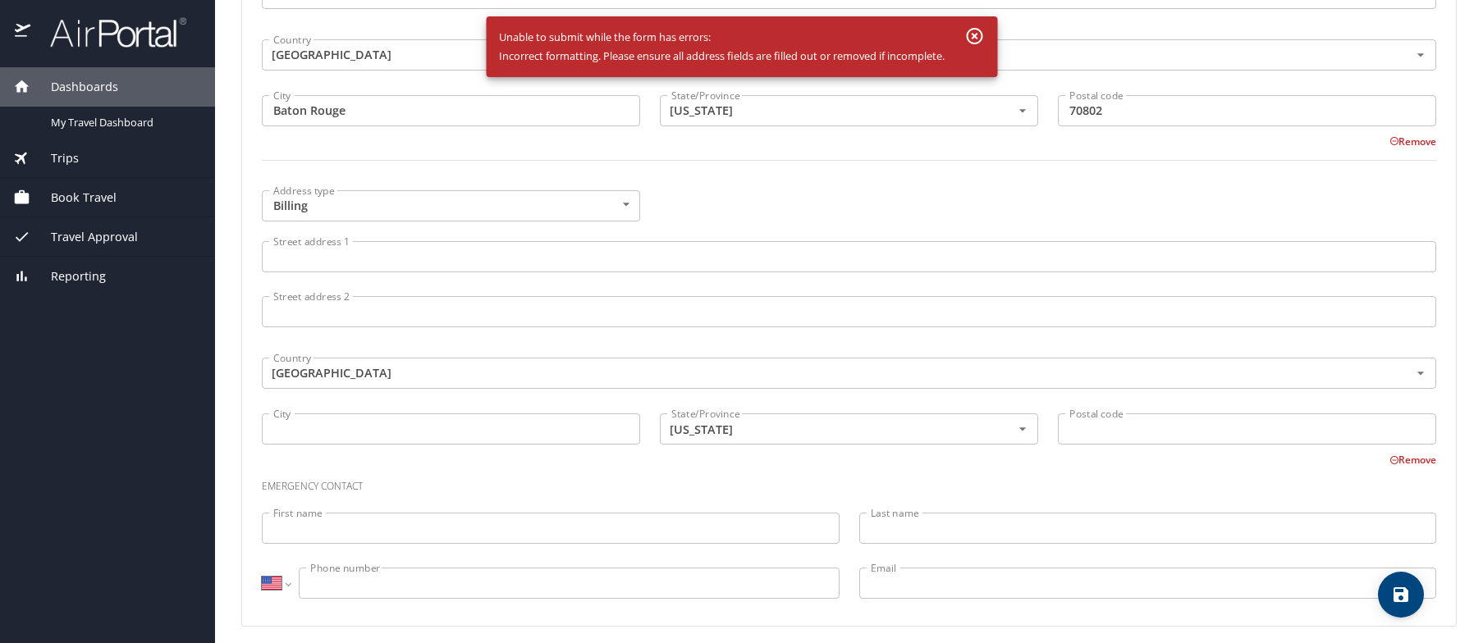
click at [931, 395] on div "Country United States of America Country" at bounding box center [849, 372] width 1194 height 62
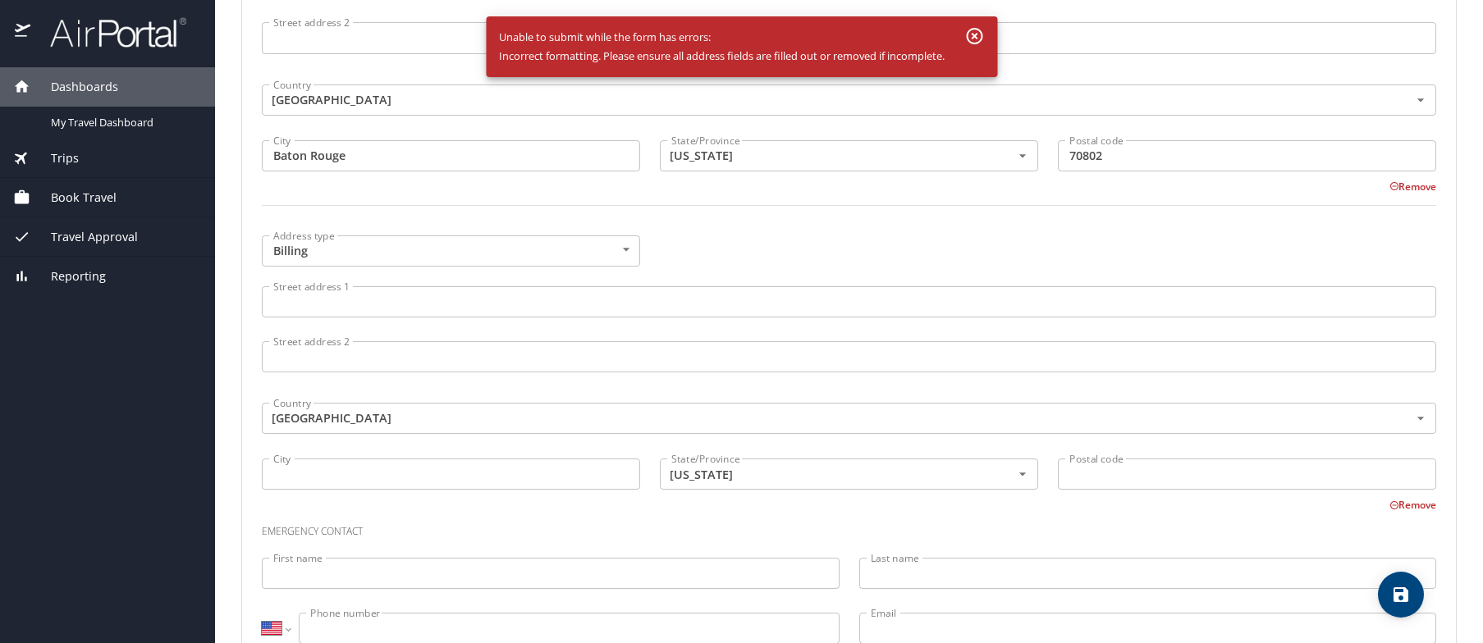
scroll to position [1172, 0]
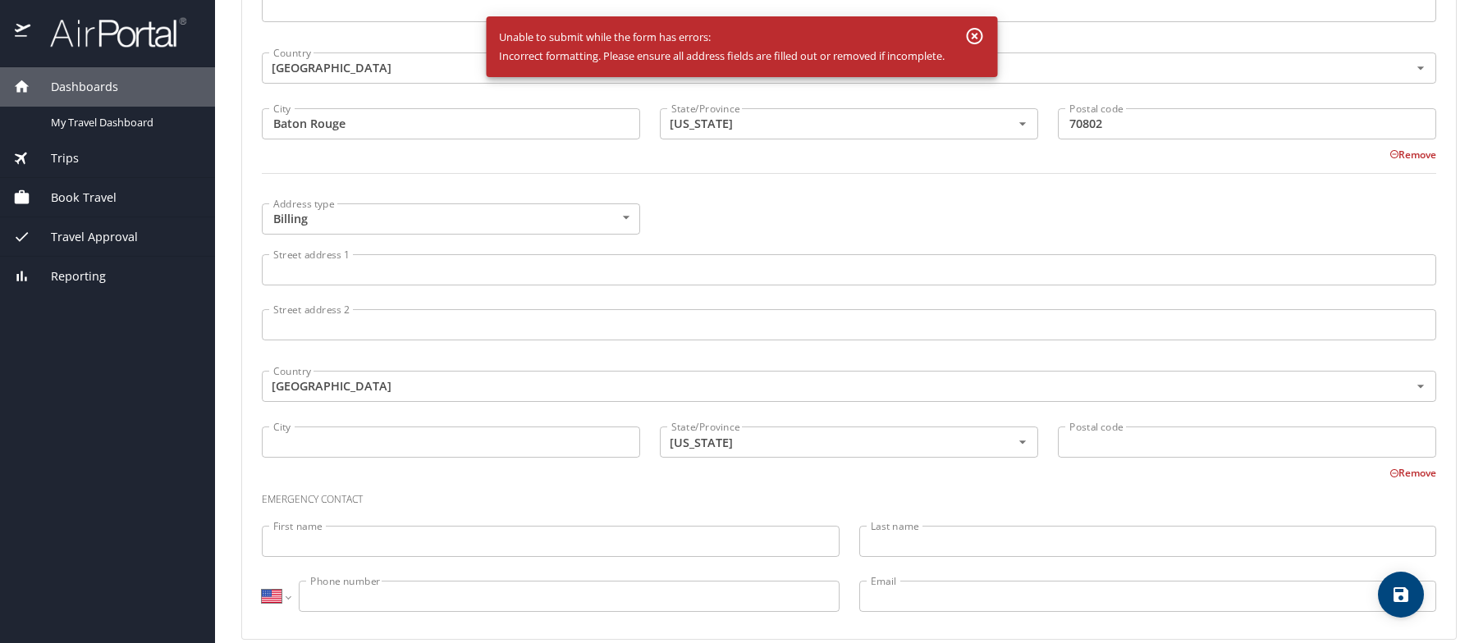
click at [1219, 468] on button "Remove" at bounding box center [1412, 473] width 47 height 14
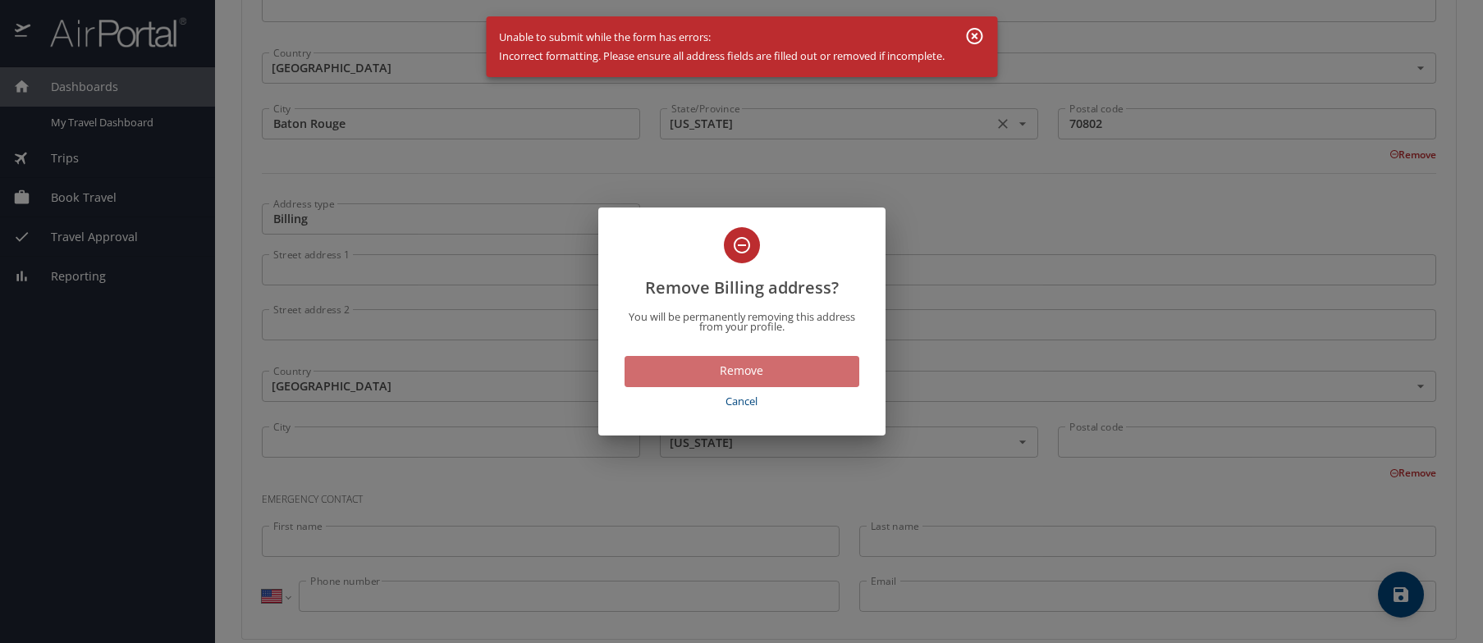
click at [729, 373] on span "Remove" at bounding box center [741, 371] width 208 height 21
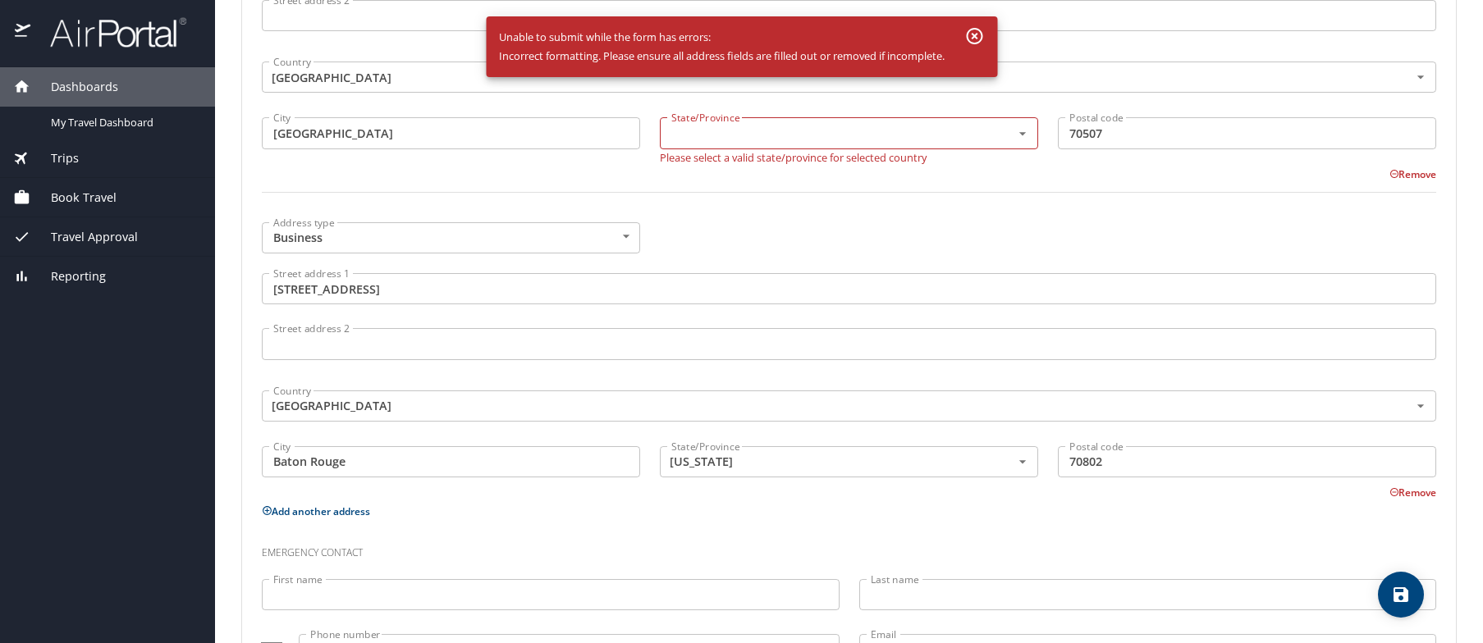
scroll to position [670, 0]
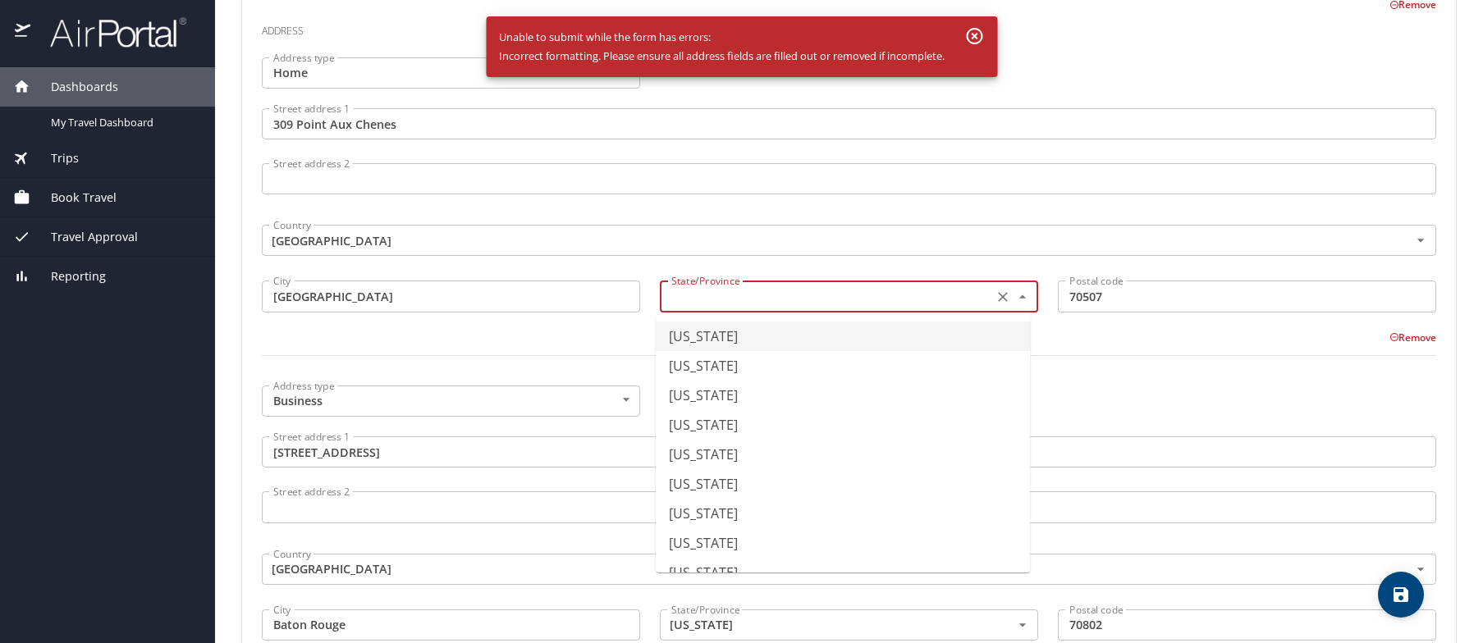
click at [701, 298] on input "text" at bounding box center [825, 296] width 320 height 21
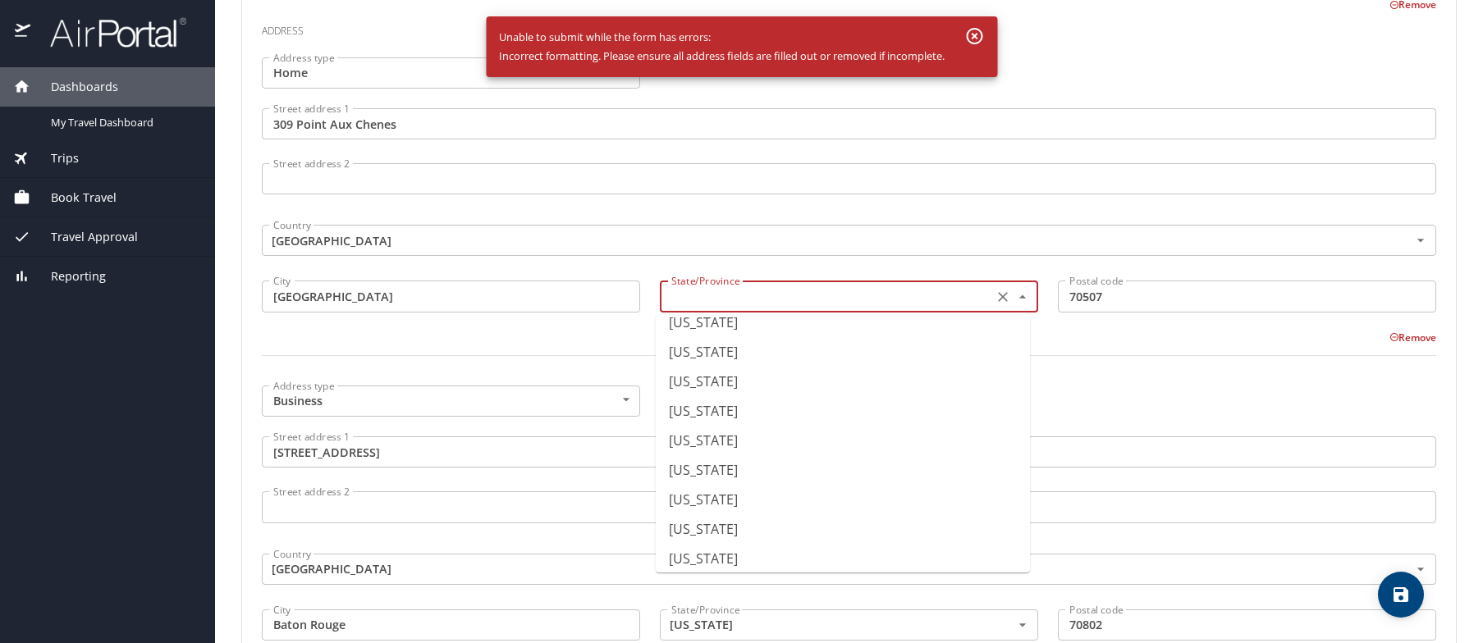
scroll to position [394, 0]
click at [715, 468] on li "Louisiana" at bounding box center [843, 474] width 374 height 30
type input "Louisiana"
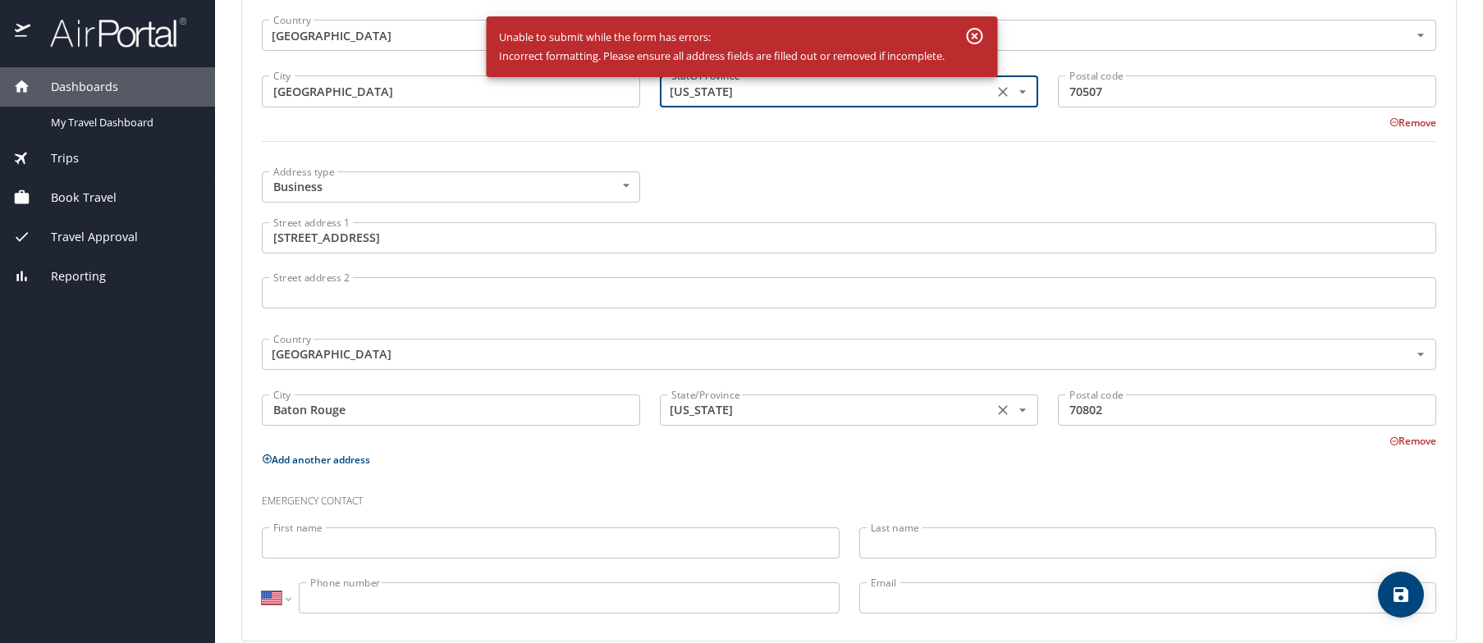
scroll to position [899, 0]
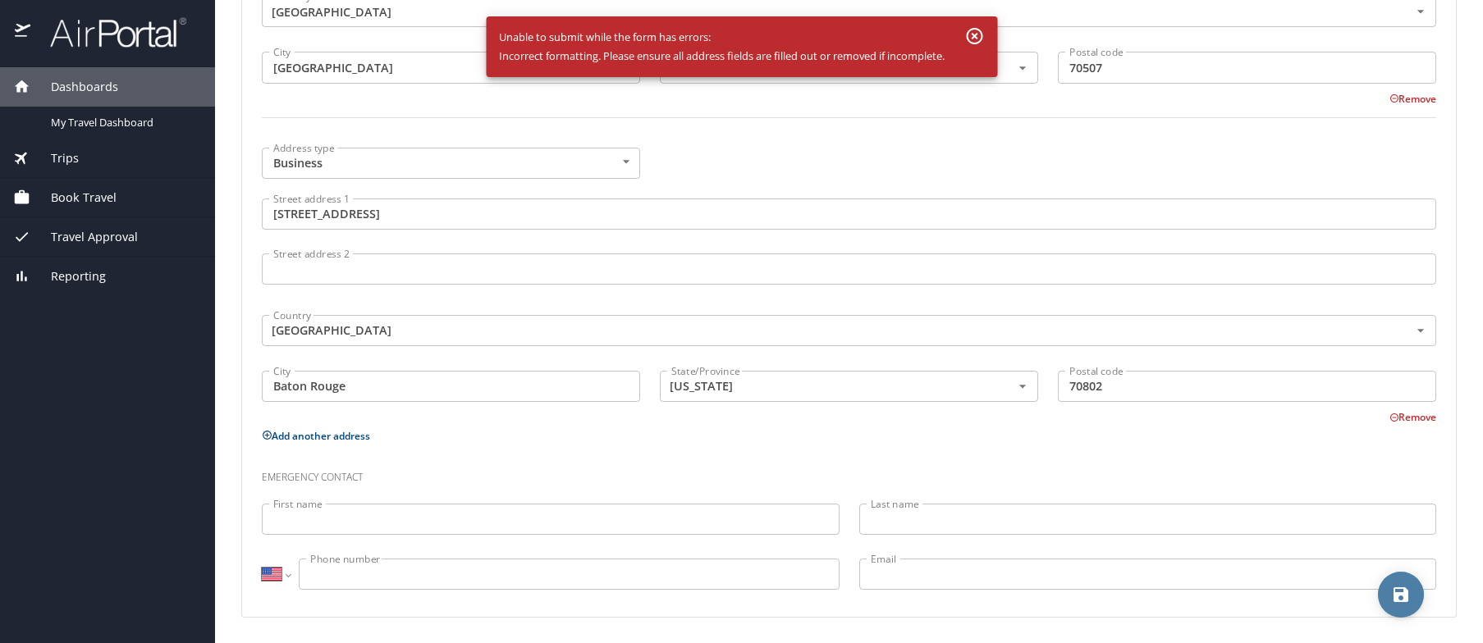
click at [1219, 552] on icon "save" at bounding box center [1400, 594] width 15 height 15
select select "US"
select select "IR"
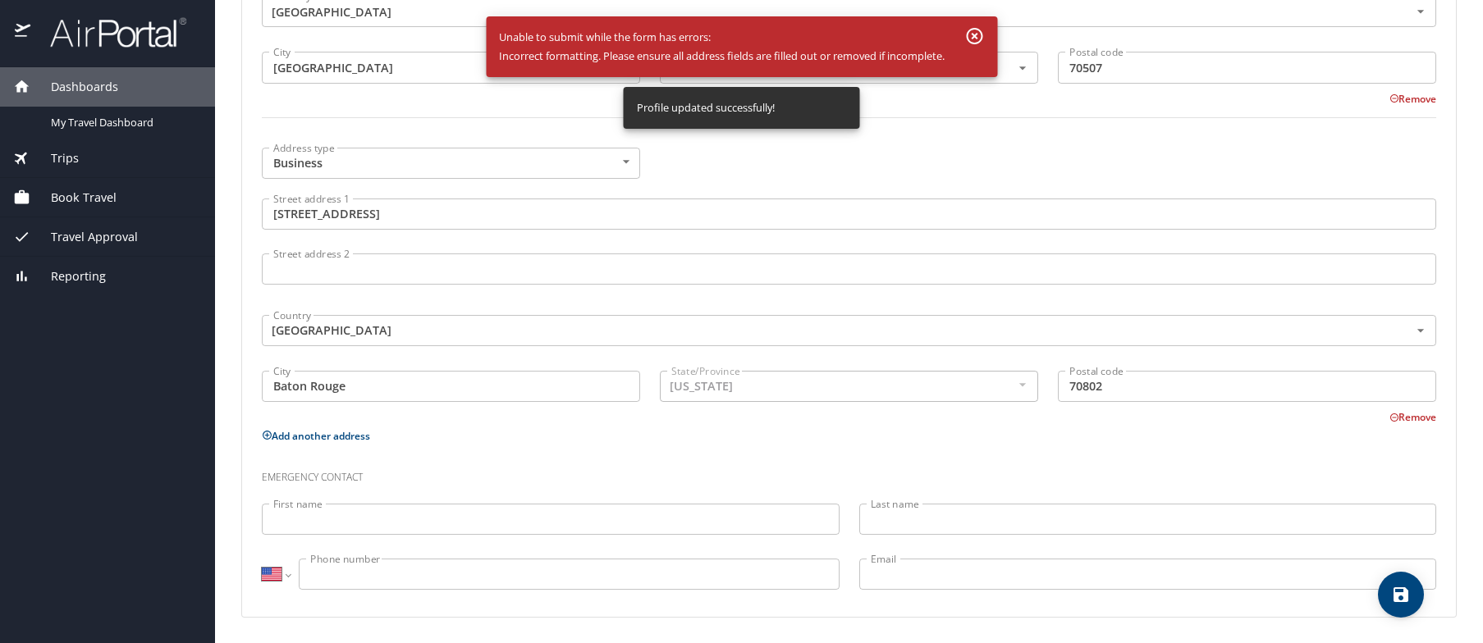
select select "US"
select select "IR"
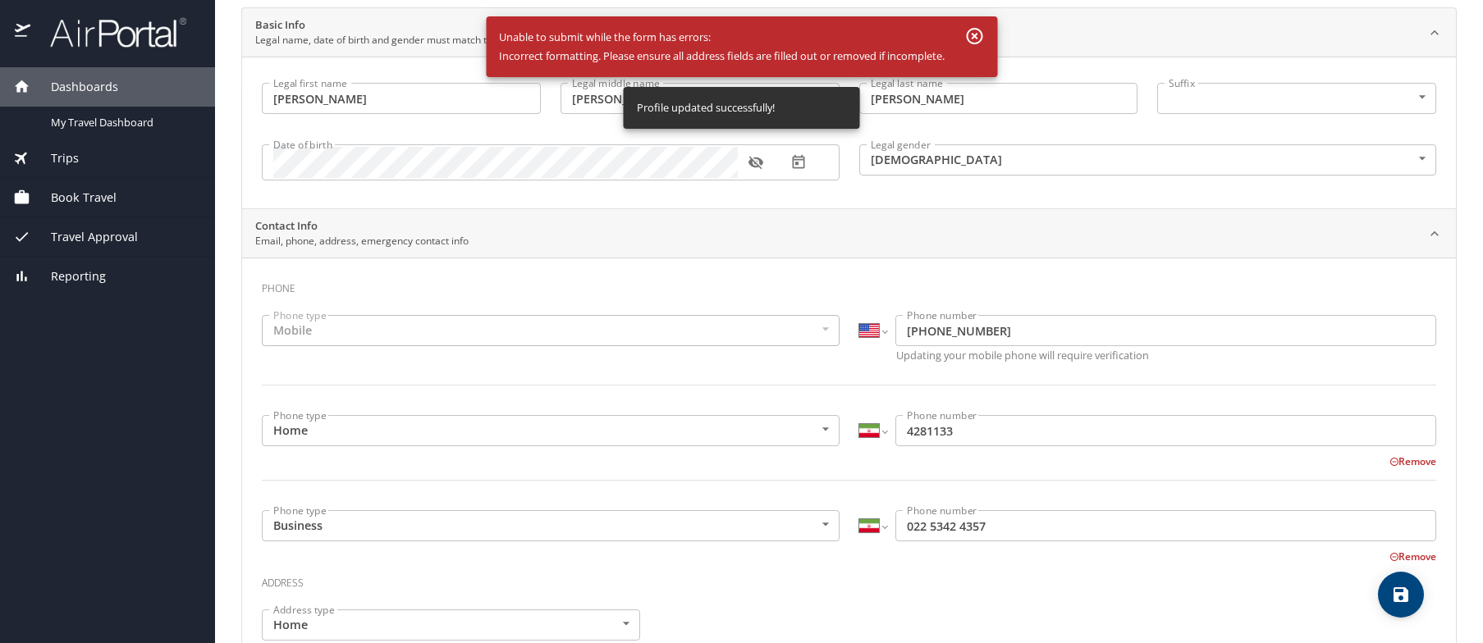
scroll to position [0, 0]
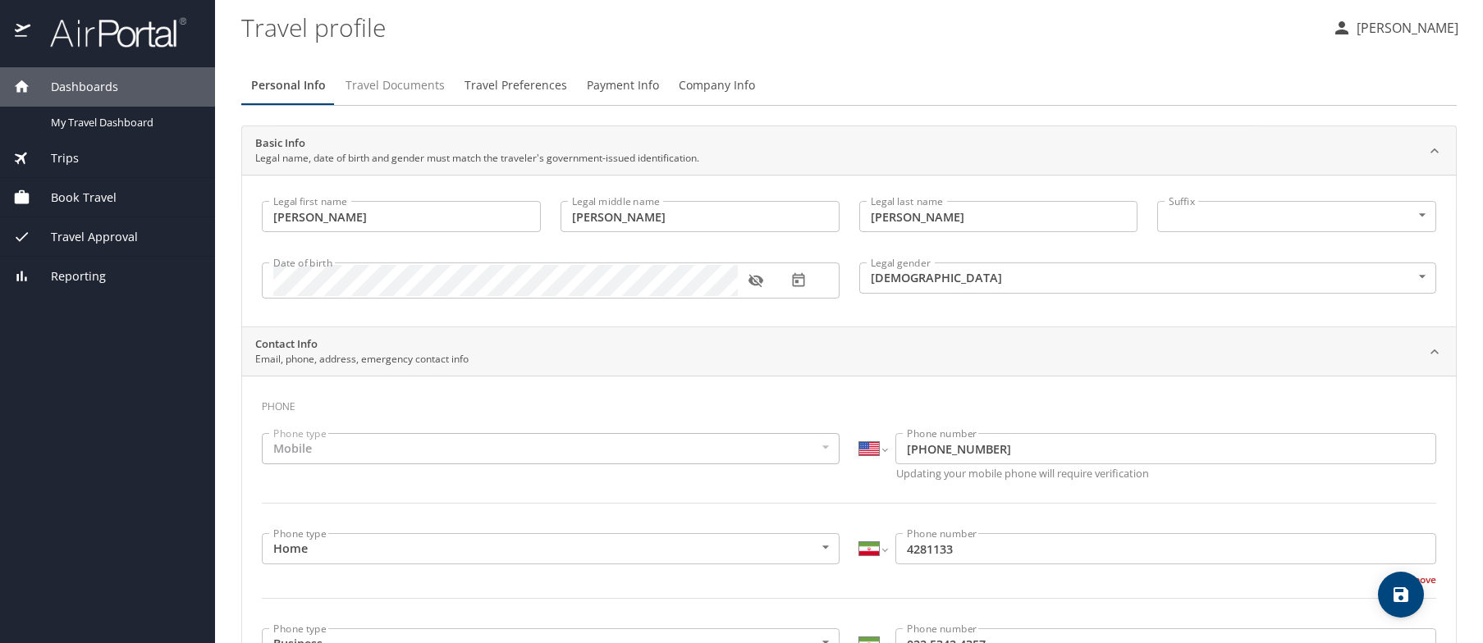
click at [390, 85] on span "Travel Documents" at bounding box center [394, 85] width 99 height 21
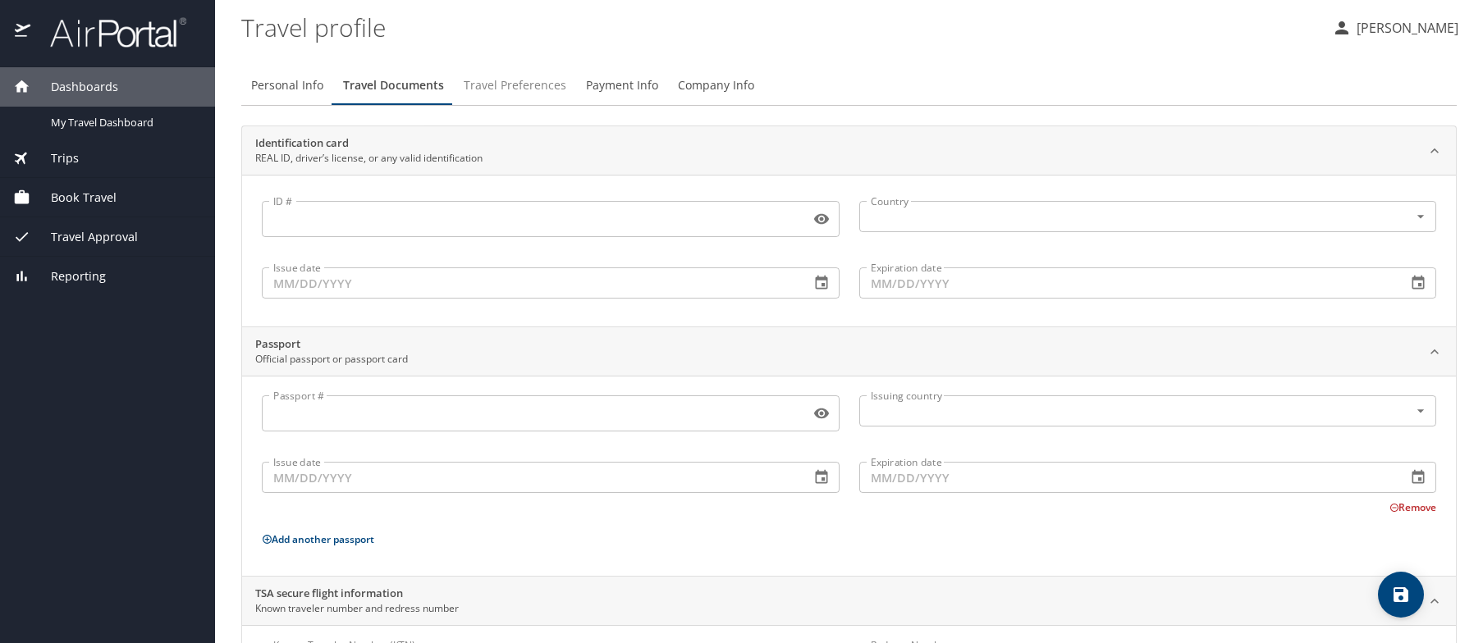
click at [511, 86] on span "Travel Preferences" at bounding box center [515, 85] width 103 height 21
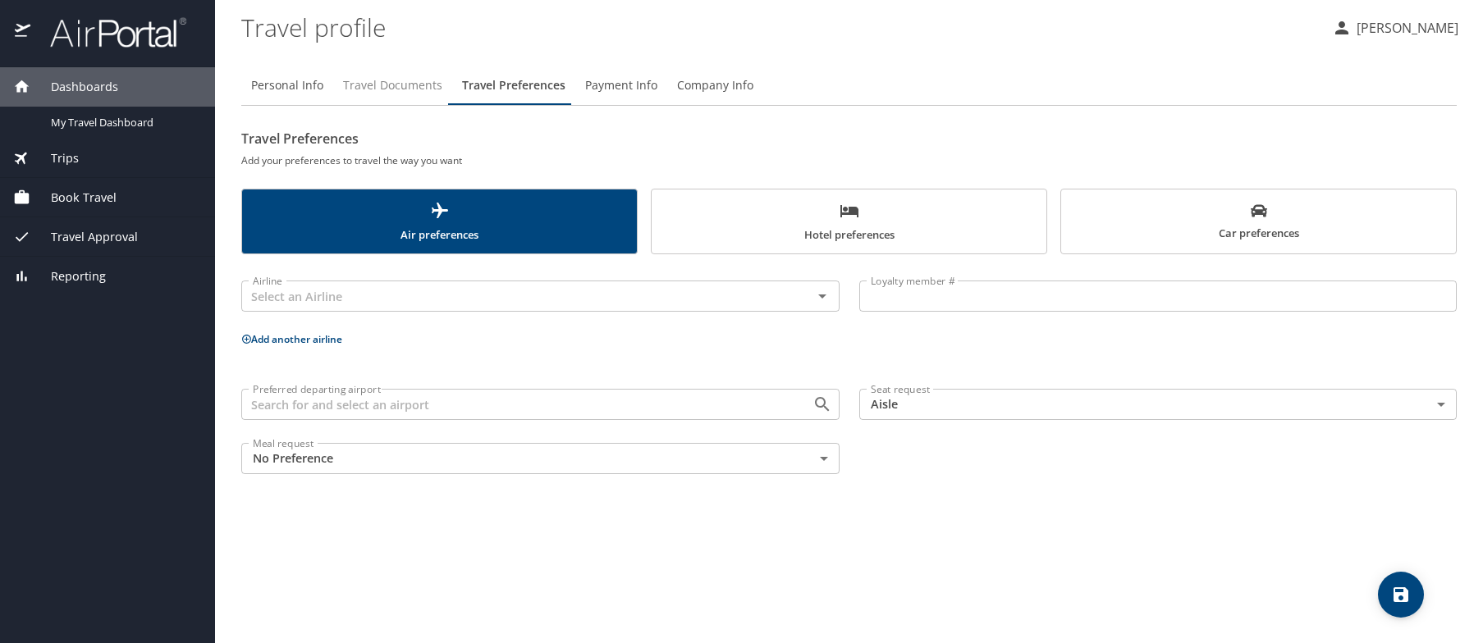
click at [420, 85] on span "Travel Documents" at bounding box center [392, 85] width 99 height 21
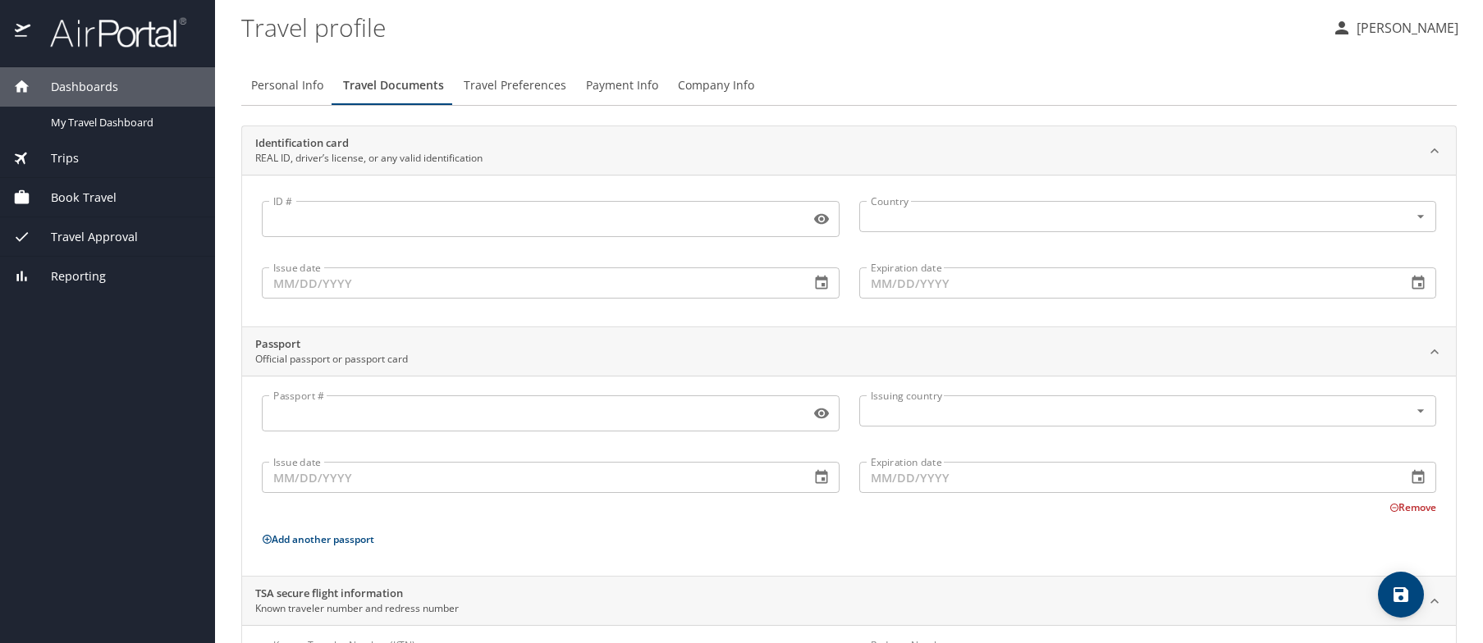
click at [602, 82] on span "Payment Info" at bounding box center [622, 85] width 72 height 21
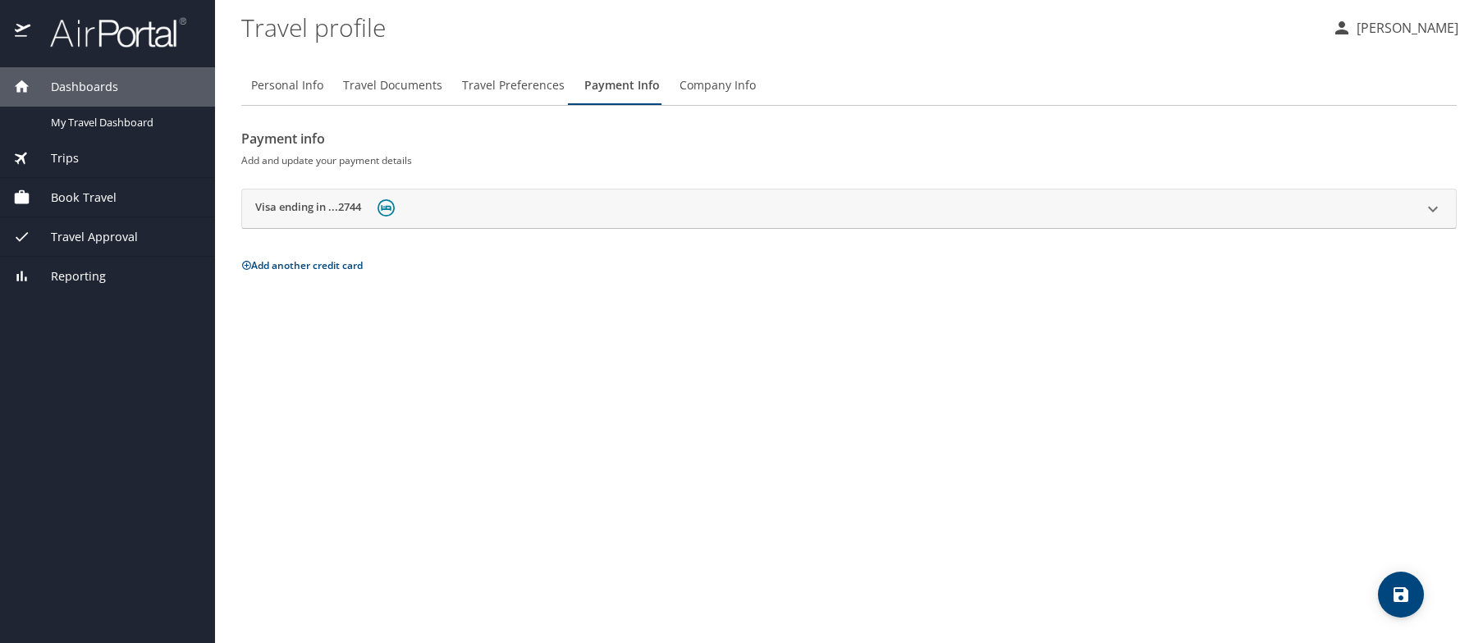
click at [692, 85] on span "Company Info" at bounding box center [717, 85] width 76 height 21
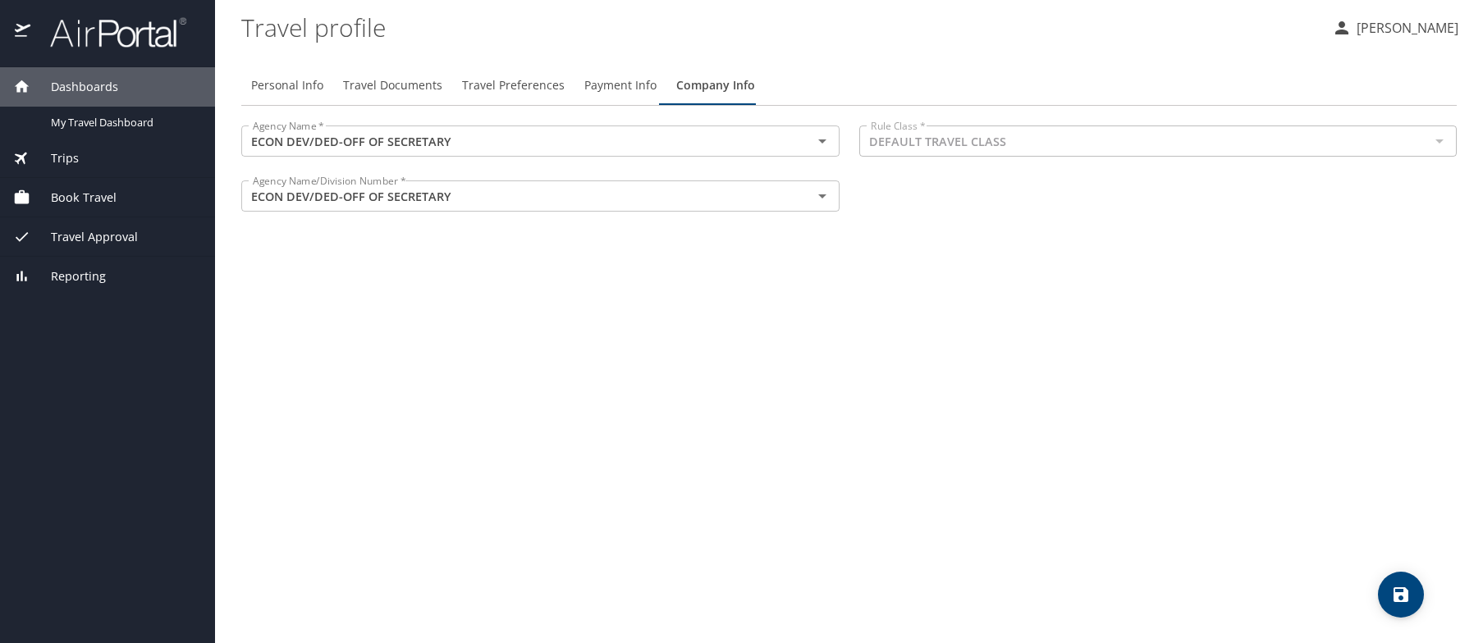
click at [491, 84] on span "Travel Preferences" at bounding box center [513, 85] width 103 height 21
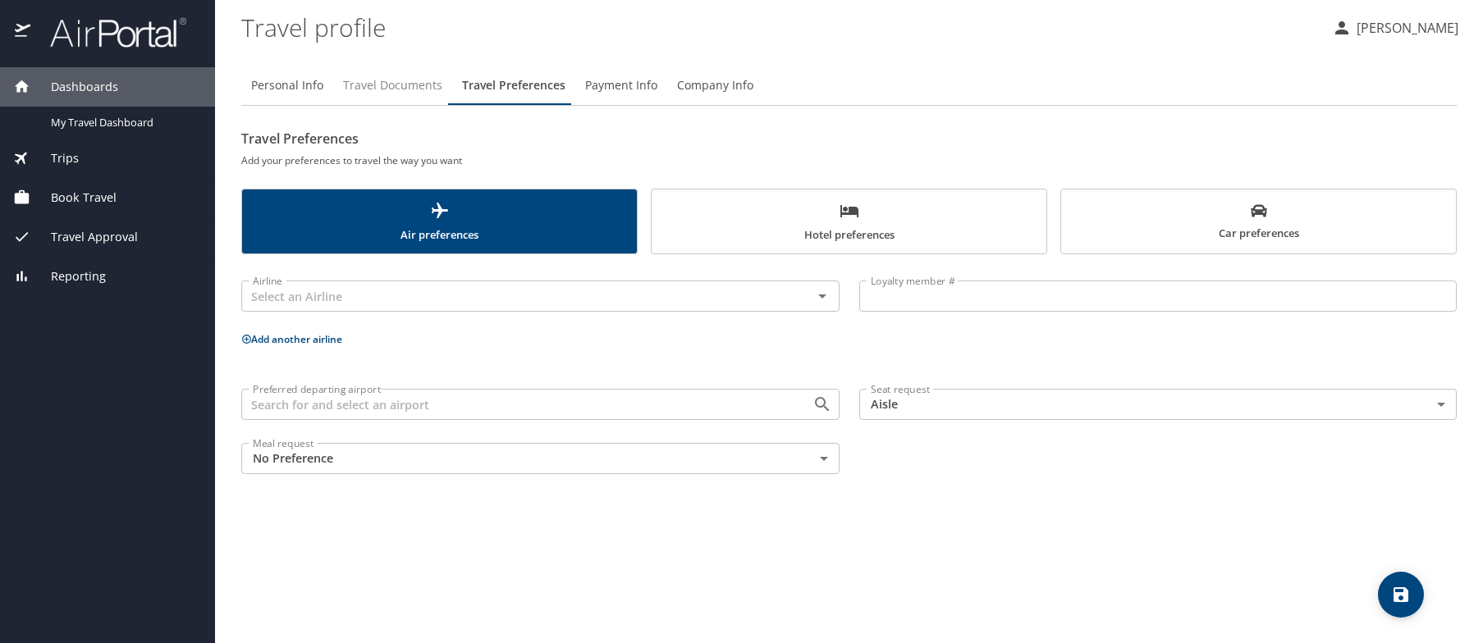
click at [395, 83] on span "Travel Documents" at bounding box center [392, 85] width 99 height 21
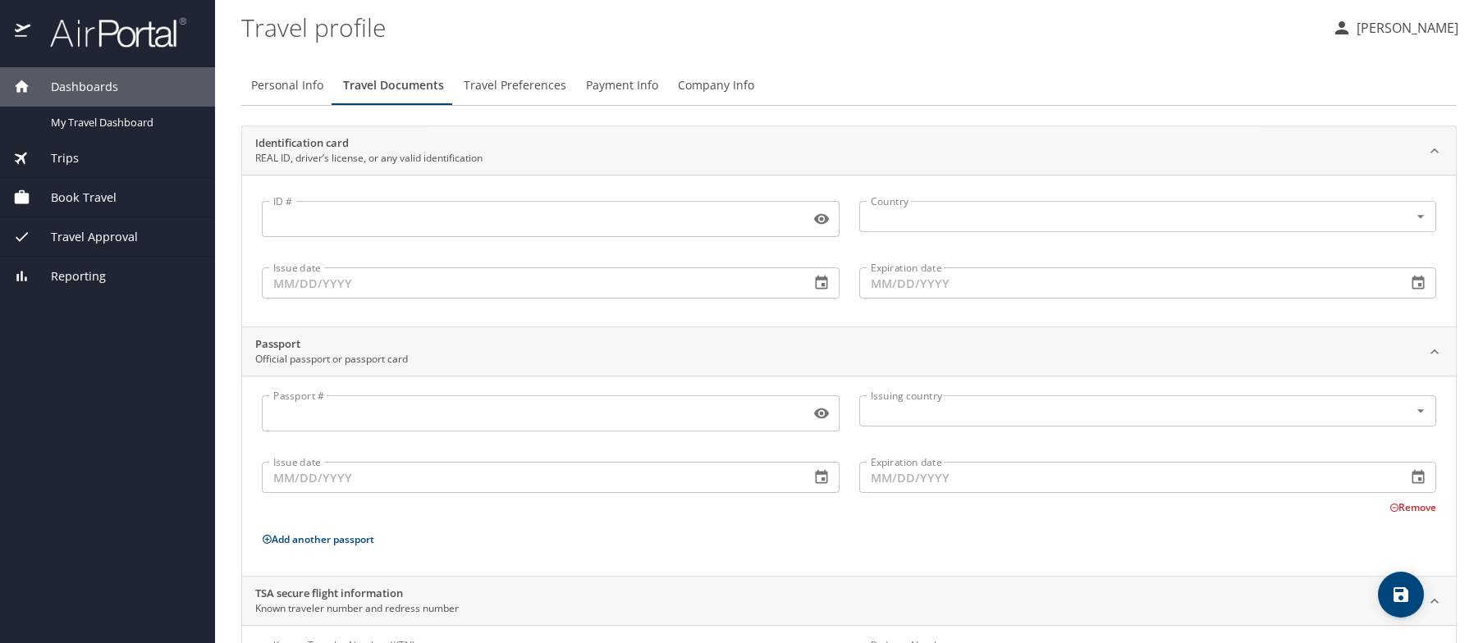
click at [538, 84] on span "Travel Preferences" at bounding box center [515, 85] width 103 height 21
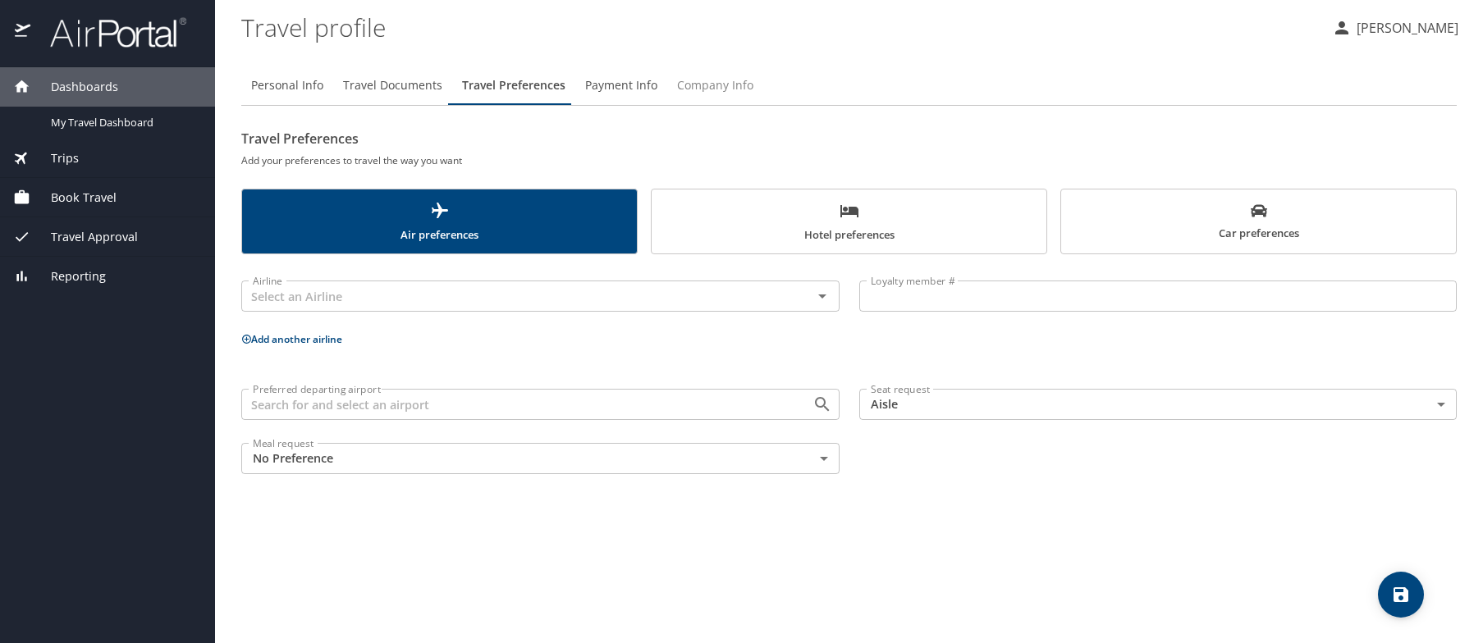
click at [697, 87] on span "Company Info" at bounding box center [715, 85] width 76 height 21
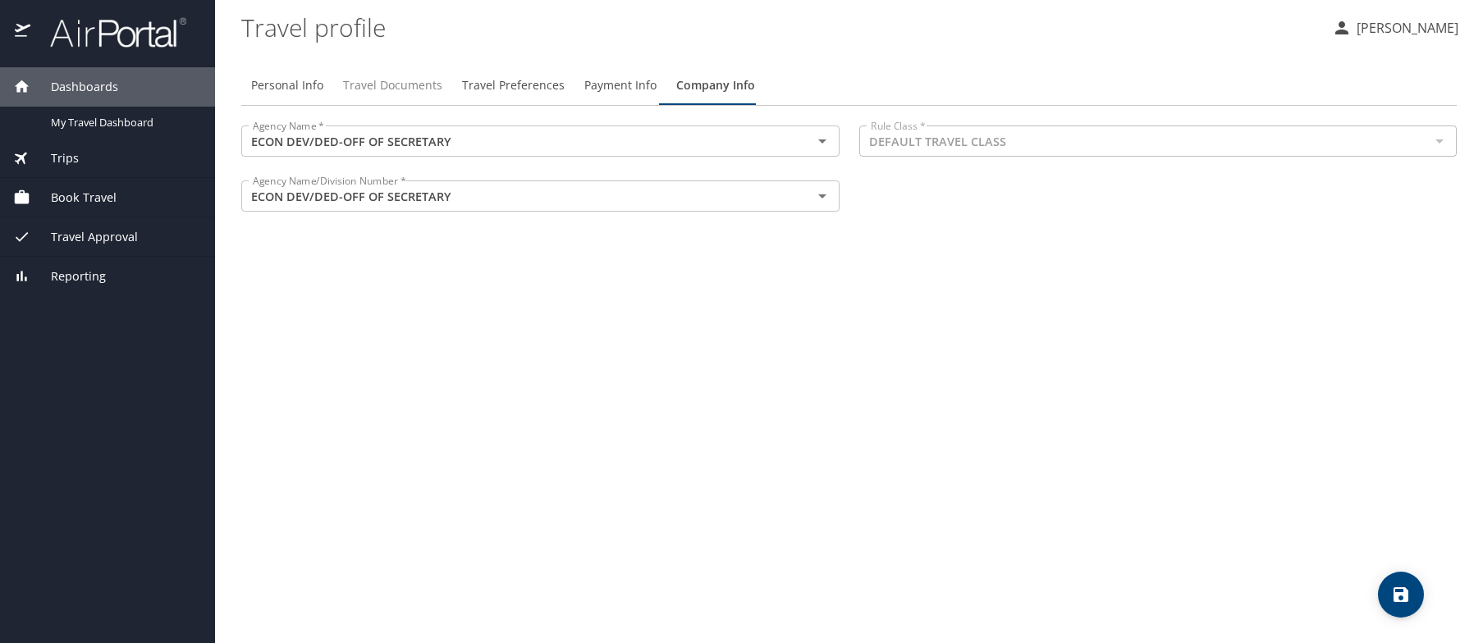
click at [372, 85] on span "Travel Documents" at bounding box center [392, 85] width 99 height 21
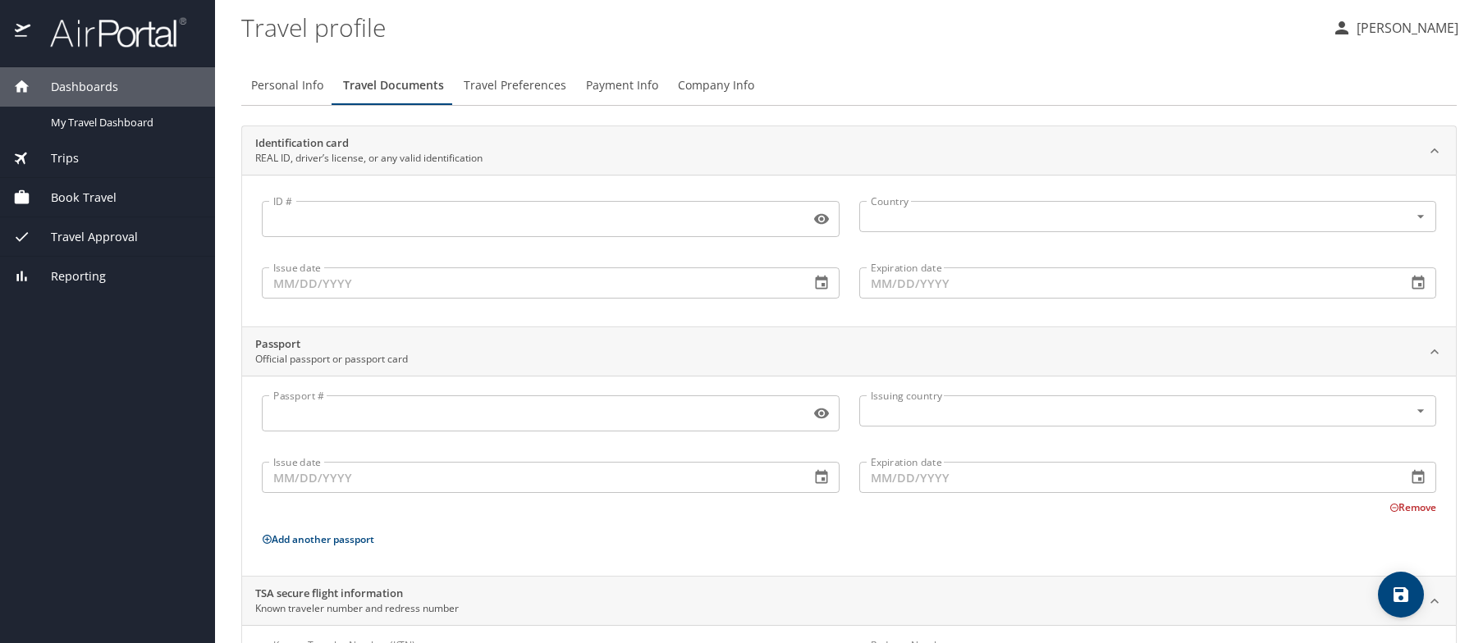
click at [304, 80] on span "Personal Info" at bounding box center [287, 85] width 72 height 21
select select "US"
select select "IR"
select select "US"
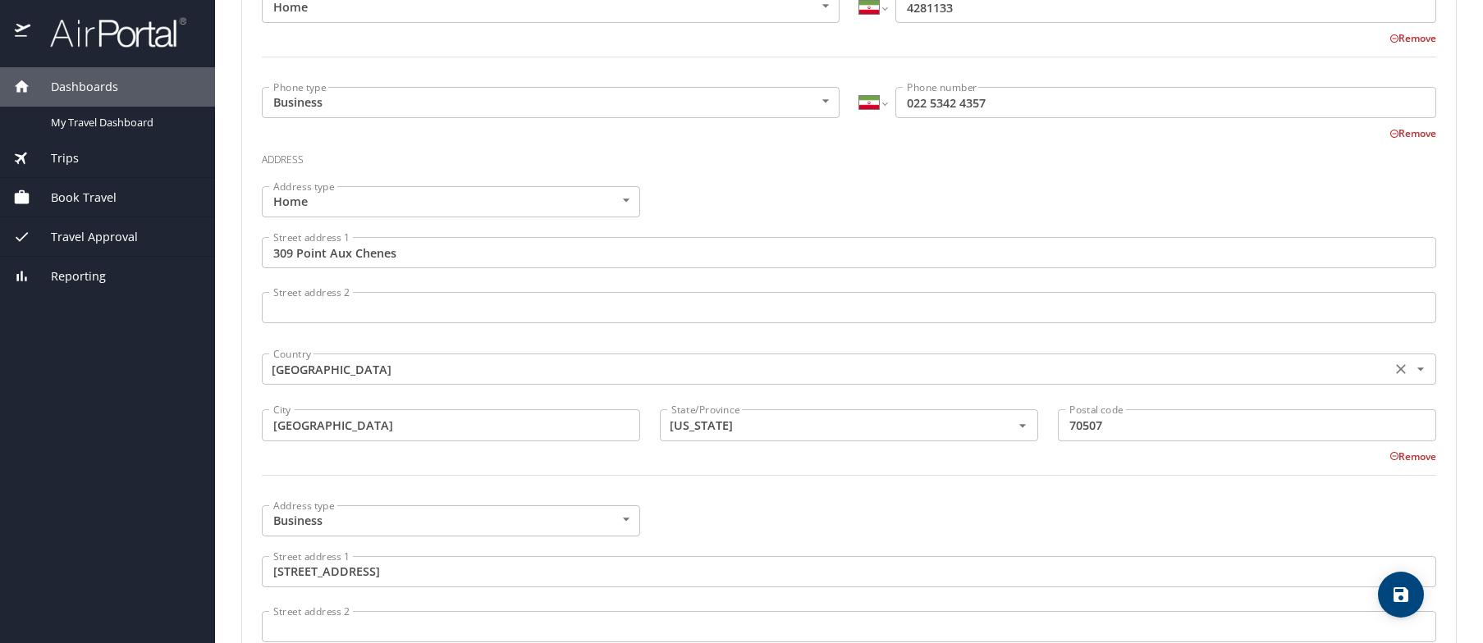
scroll to position [802, 0]
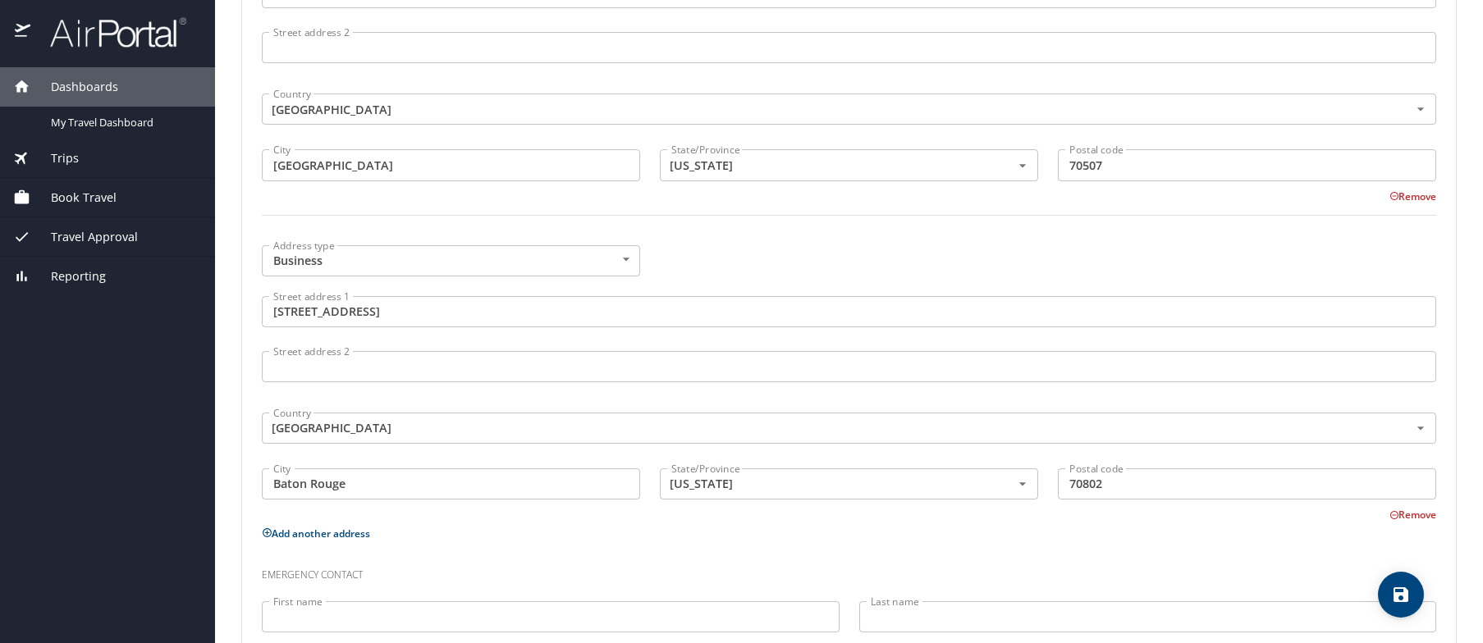
click at [91, 238] on span "Travel Approval" at bounding box center [83, 237] width 107 height 18
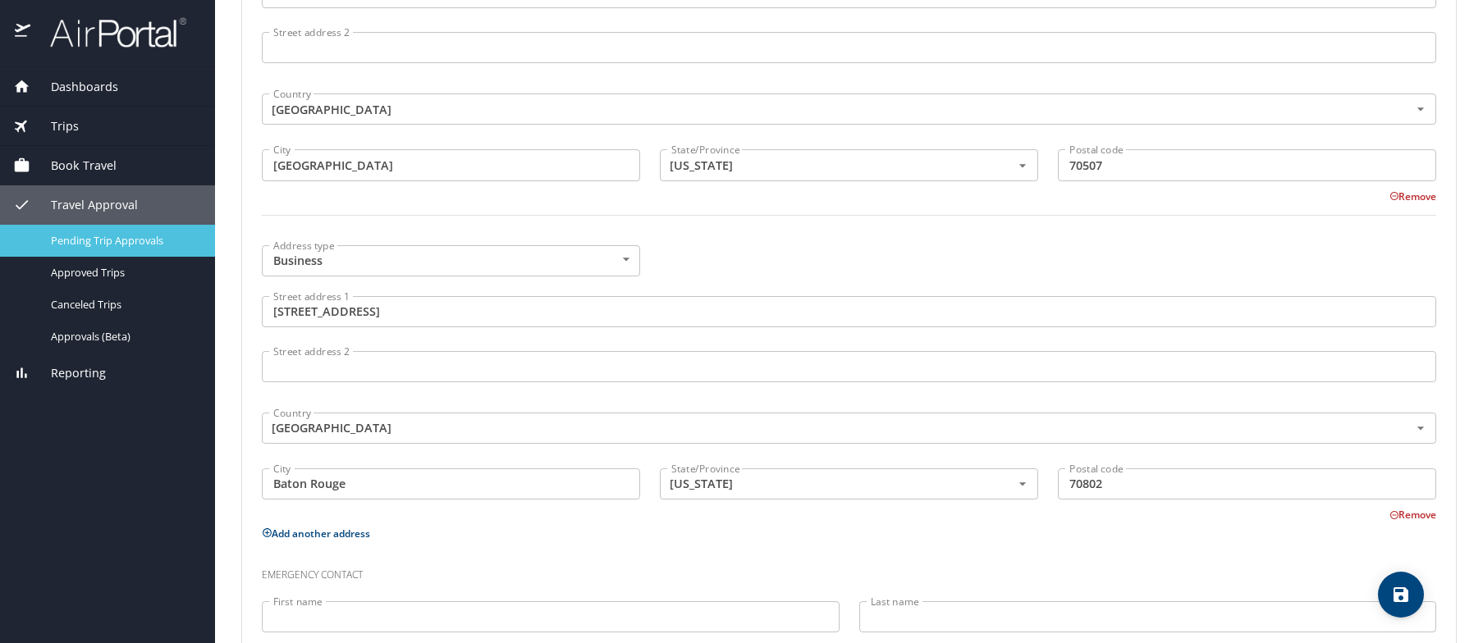
click at [89, 244] on span "Pending Trip Approvals" at bounding box center [123, 241] width 144 height 16
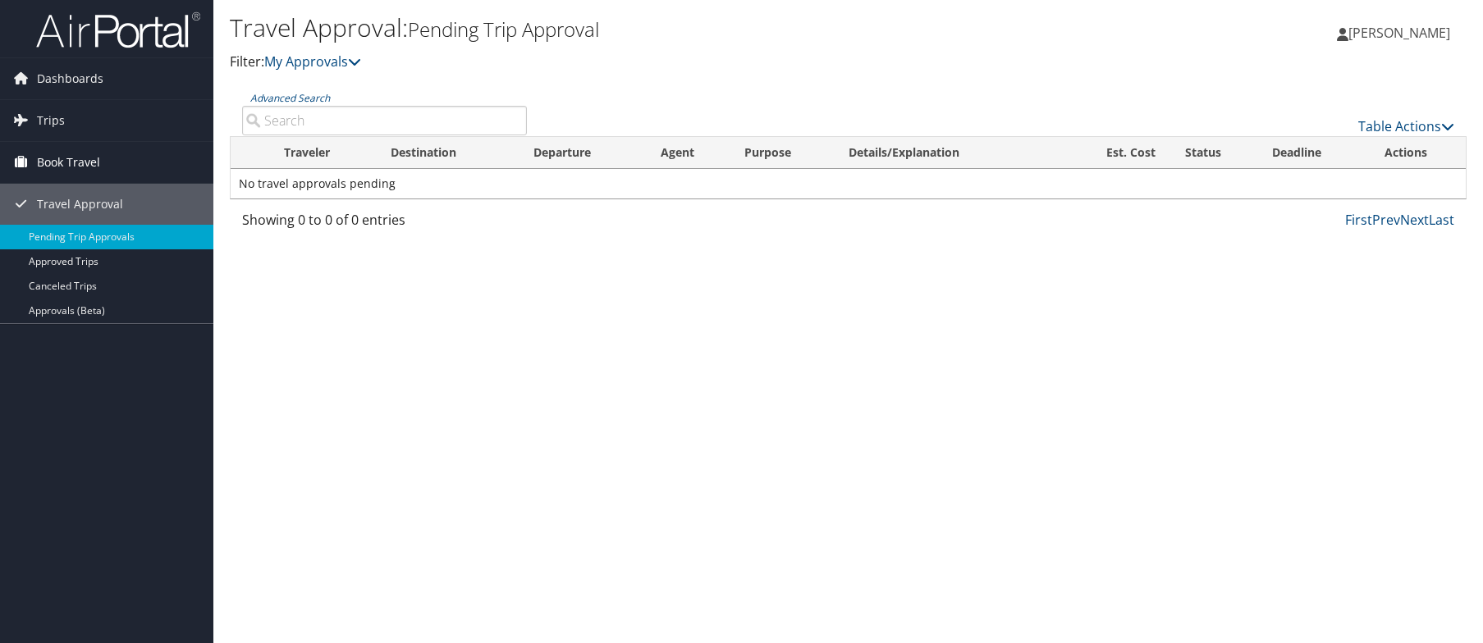
click at [50, 157] on span "Book Travel" at bounding box center [68, 162] width 63 height 41
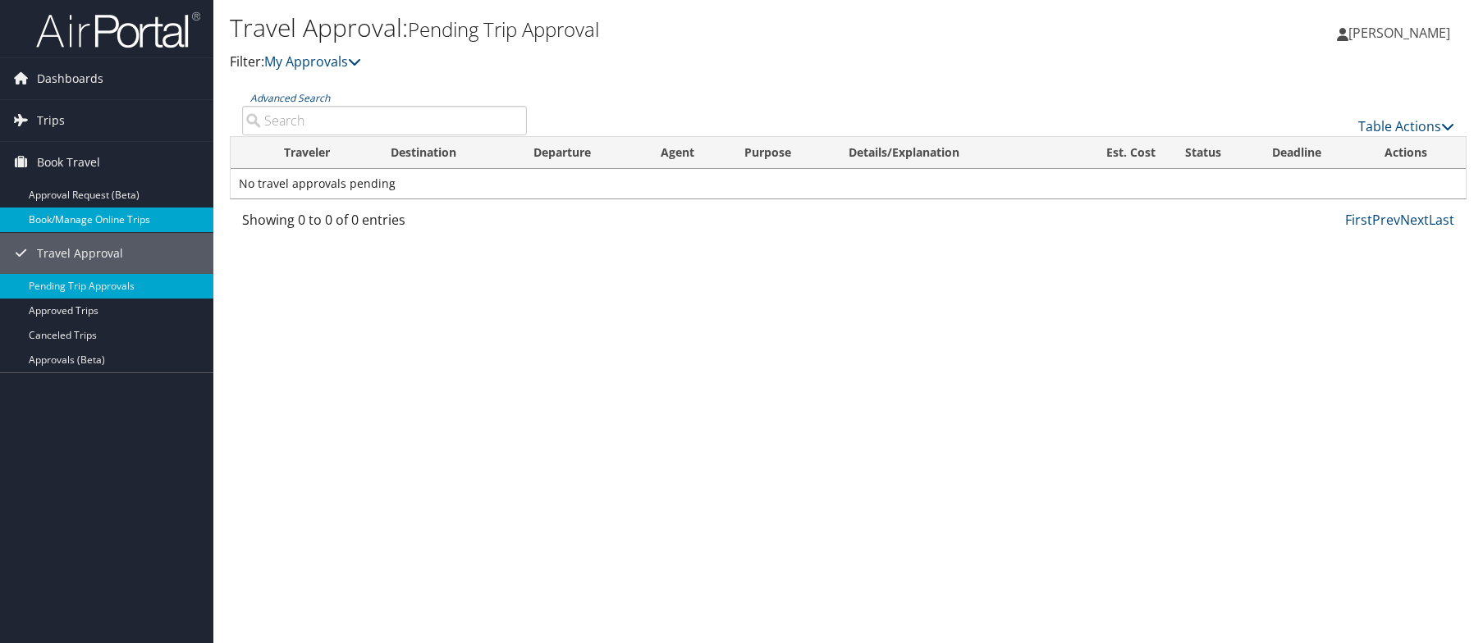
click at [80, 222] on link "Book/Manage Online Trips" at bounding box center [106, 220] width 213 height 25
click at [65, 220] on link "Book/Manage Online Trips" at bounding box center [106, 220] width 213 height 25
